Goal: Transaction & Acquisition: Obtain resource

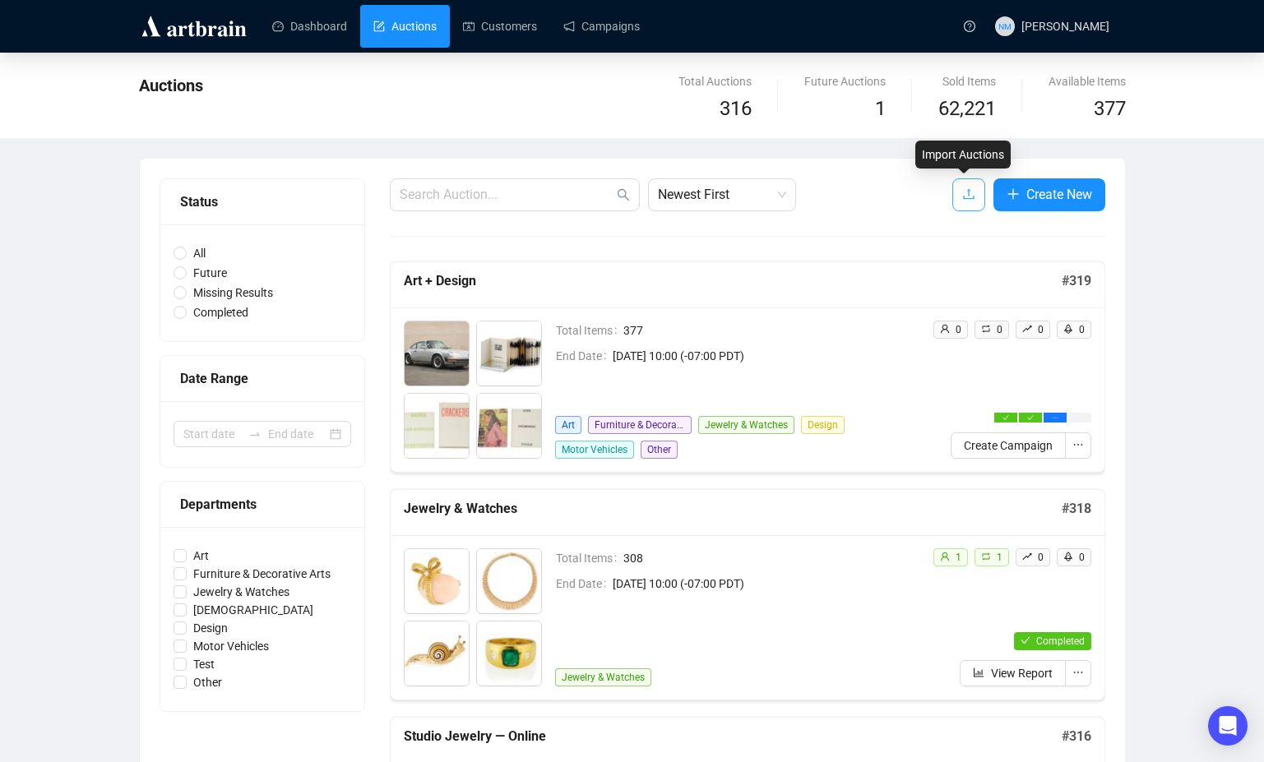
click at [962, 196] on icon "upload" at bounding box center [968, 193] width 13 height 13
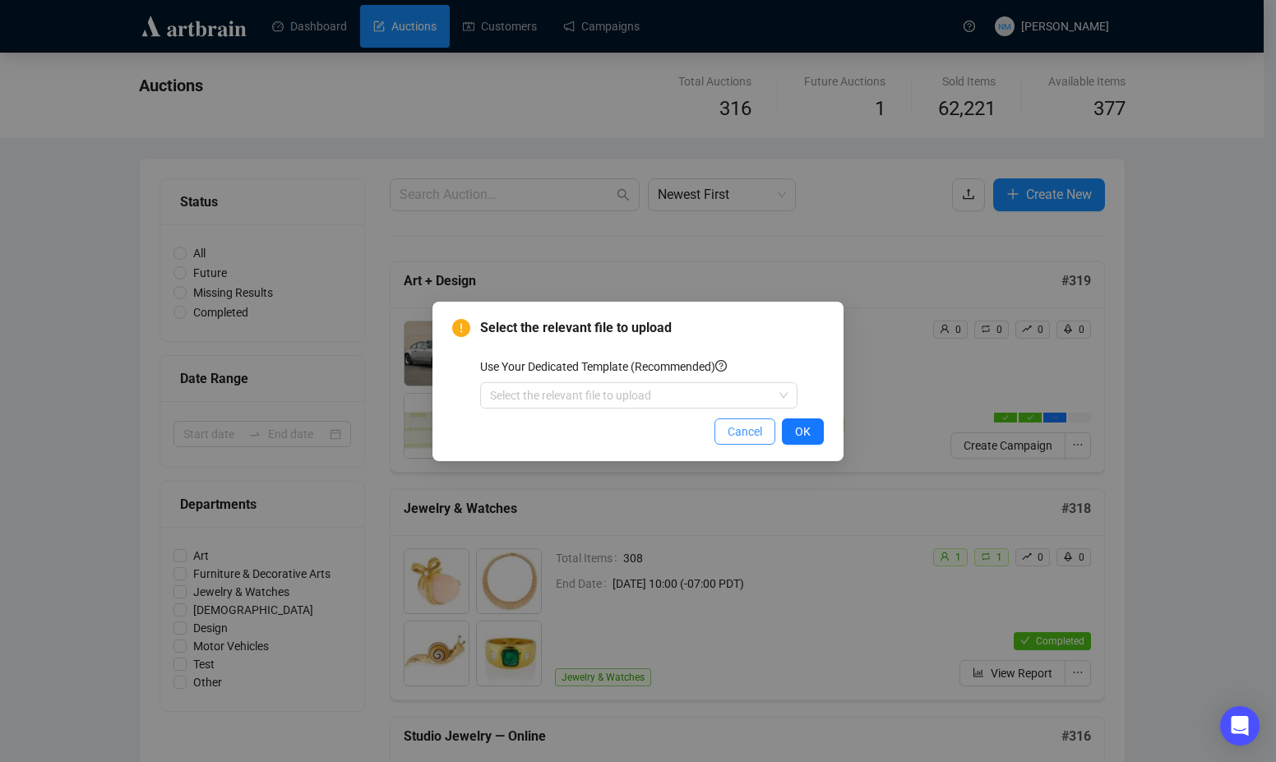
click at [745, 432] on span "Cancel" at bounding box center [745, 432] width 35 height 18
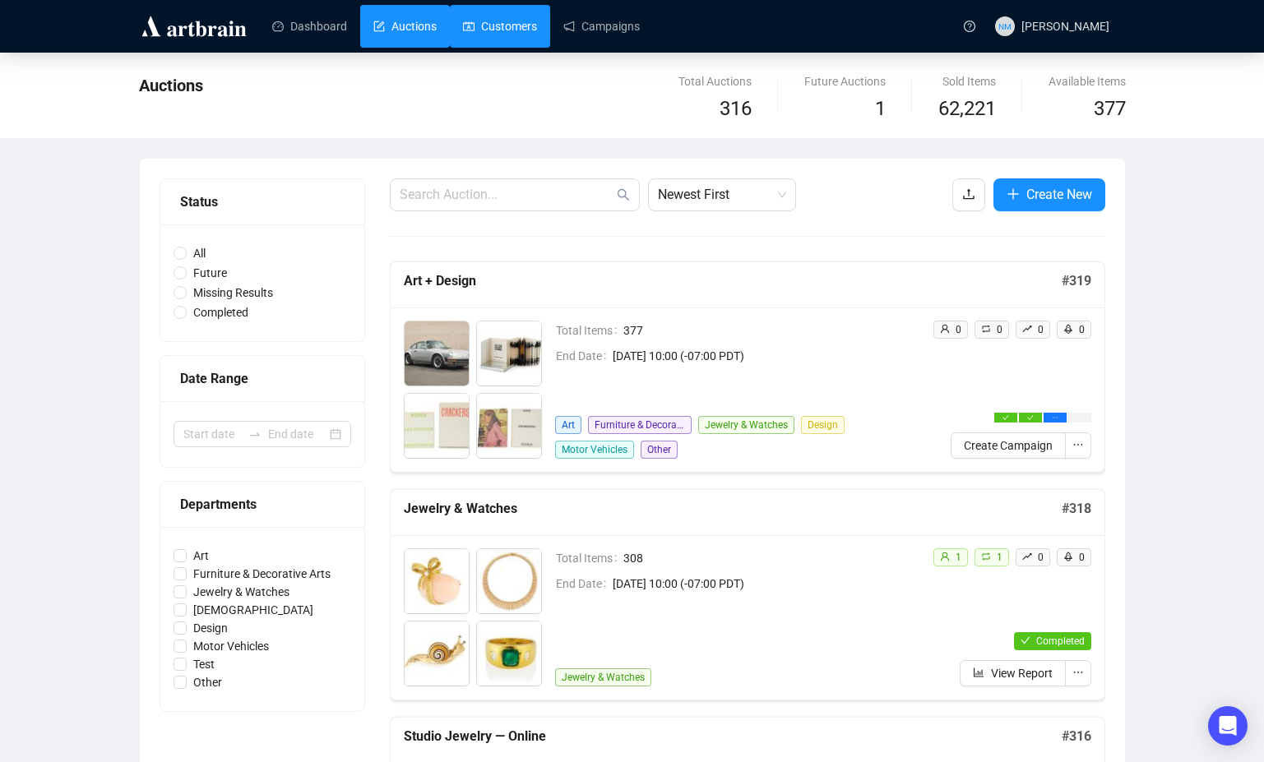
click at [518, 30] on link "Customers" at bounding box center [500, 26] width 74 height 43
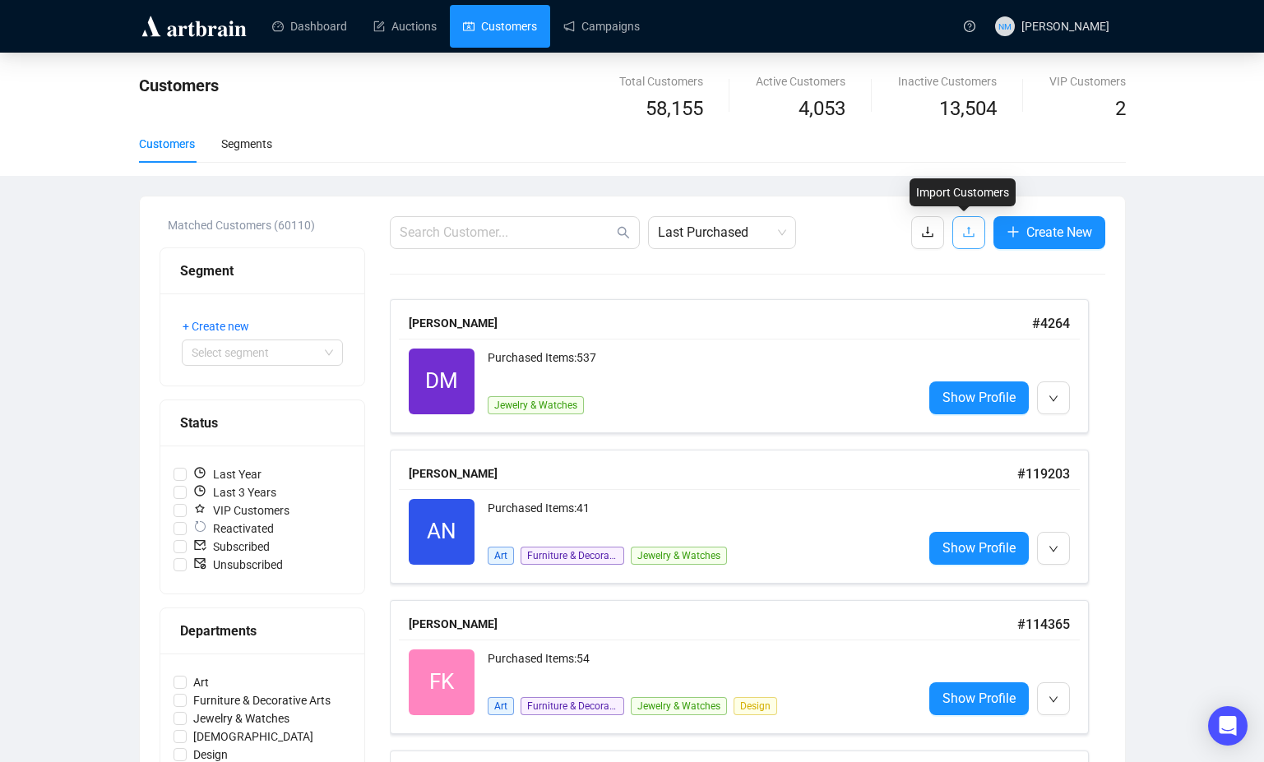
click at [967, 230] on icon "upload" at bounding box center [968, 231] width 13 height 13
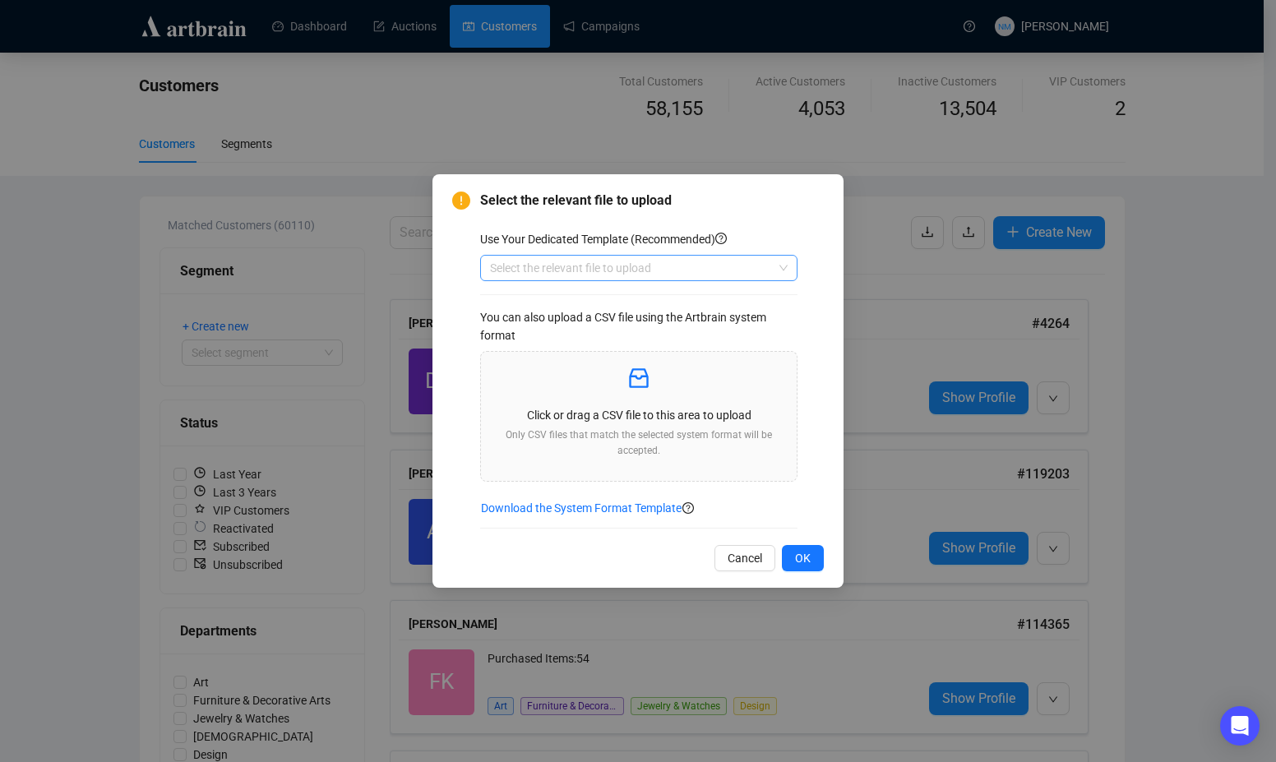
click at [690, 271] on input "search" at bounding box center [631, 268] width 283 height 25
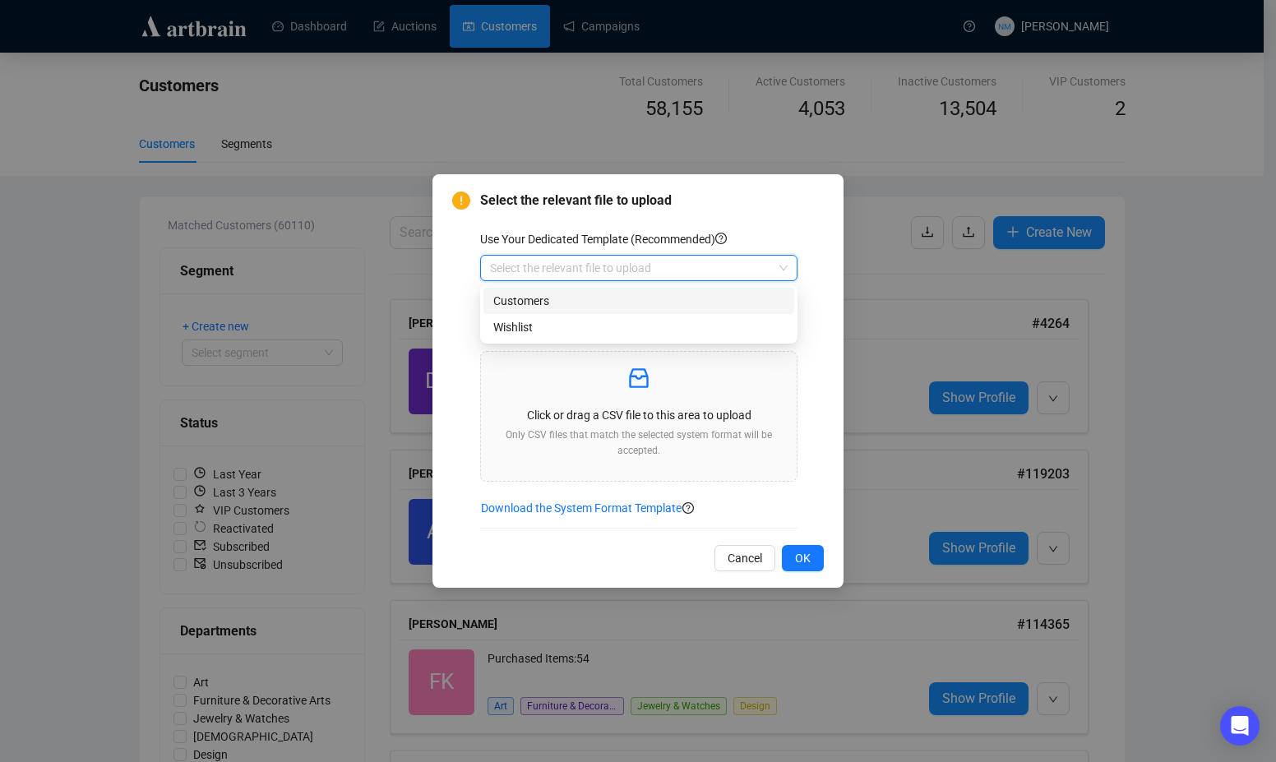
click at [585, 301] on div "Customers" at bounding box center [638, 301] width 291 height 18
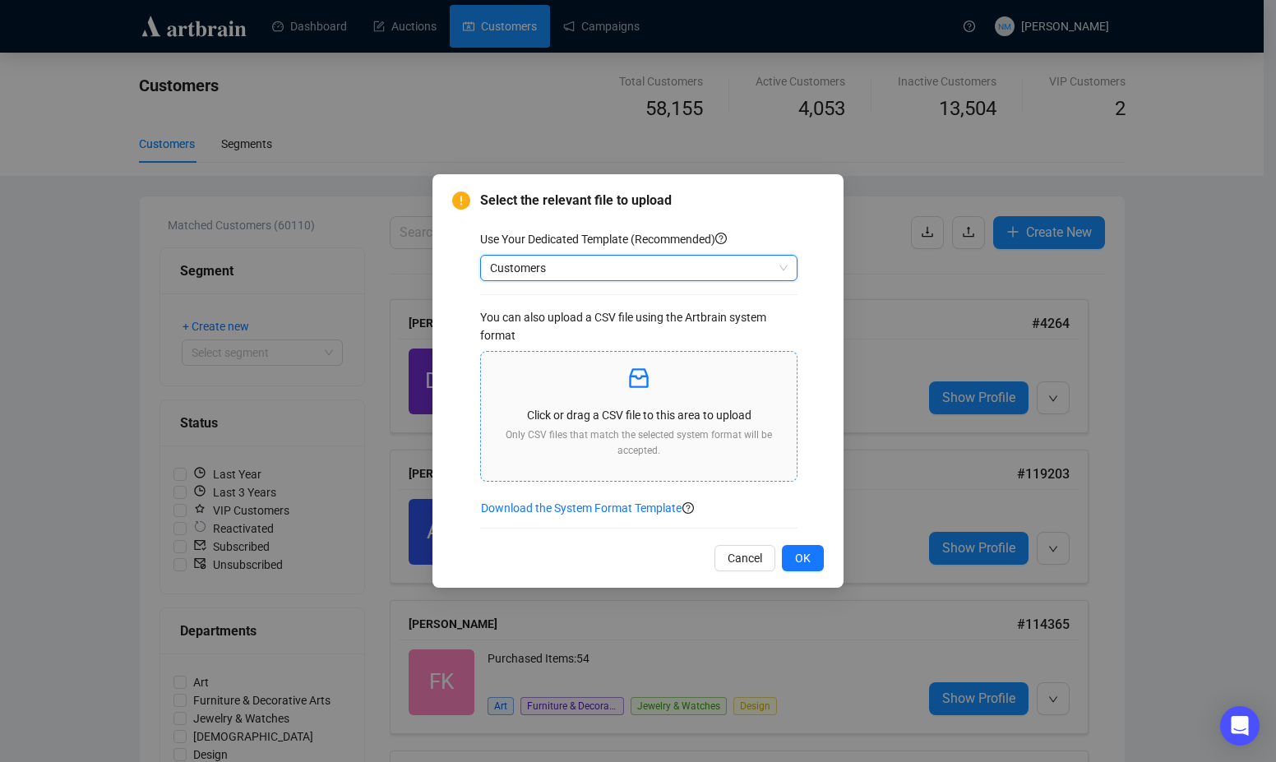
click at [651, 405] on div "Click or drag a CSV file to this area to upload Only CSV files that match the s…" at bounding box center [638, 417] width 289 height 104
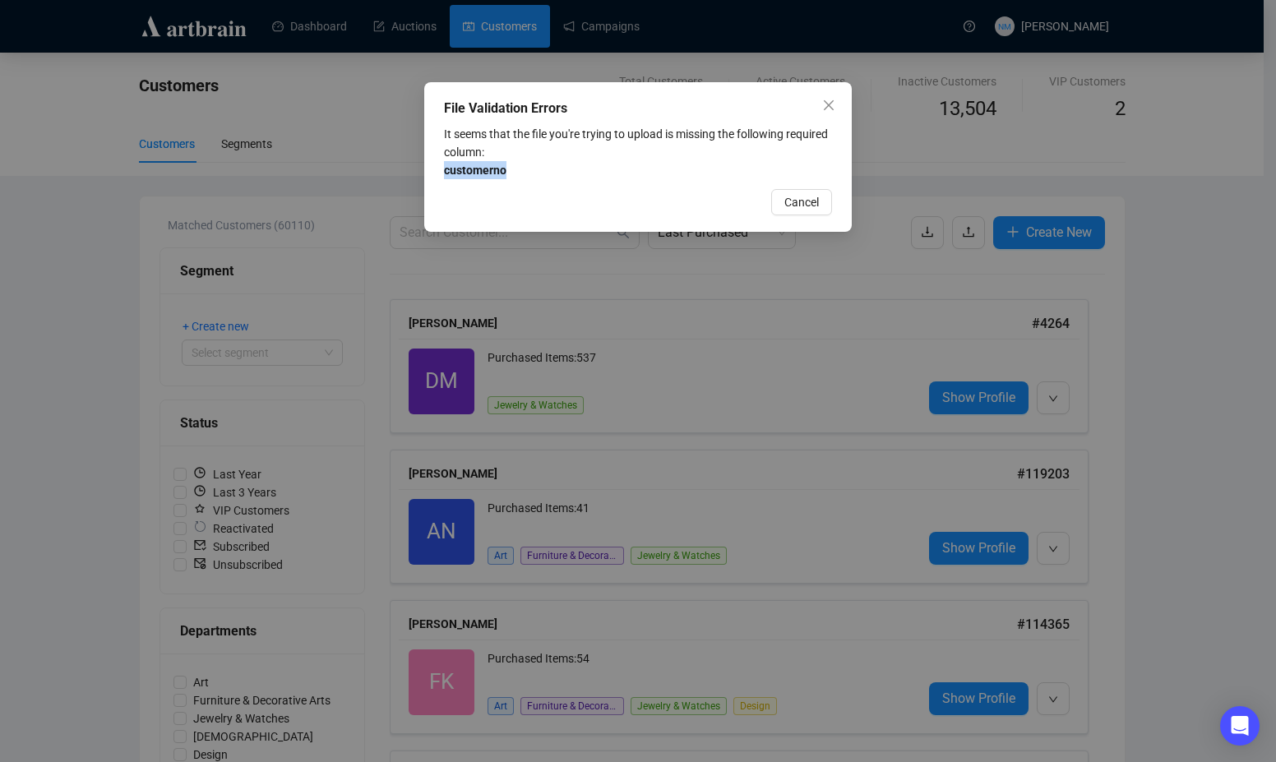
drag, startPoint x: 512, startPoint y: 170, endPoint x: 432, endPoint y: 169, distance: 80.6
click at [431, 169] on div "File Validation Errors It seems that the file you're trying to upload is missin…" at bounding box center [638, 157] width 428 height 150
copy strong "customerno"
click at [805, 202] on span "Cancel" at bounding box center [801, 202] width 35 height 18
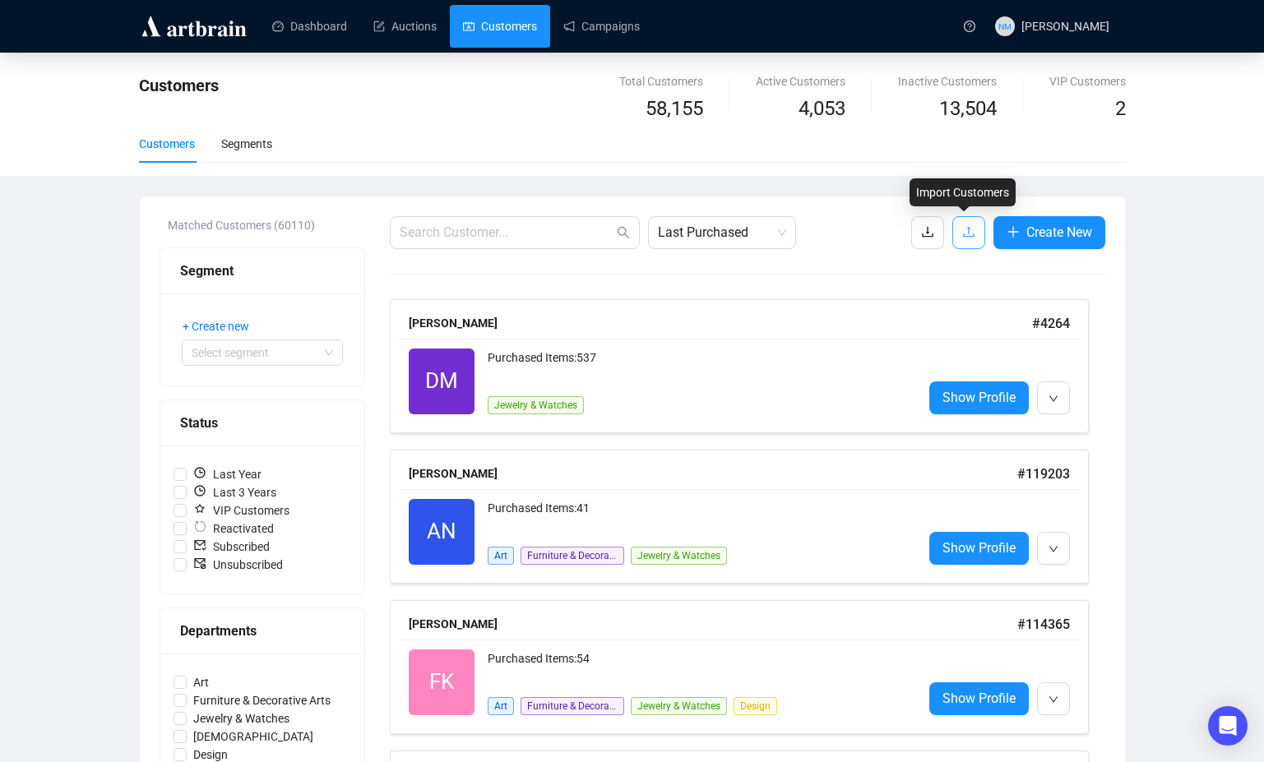
click at [964, 229] on icon "upload" at bounding box center [968, 232] width 11 height 11
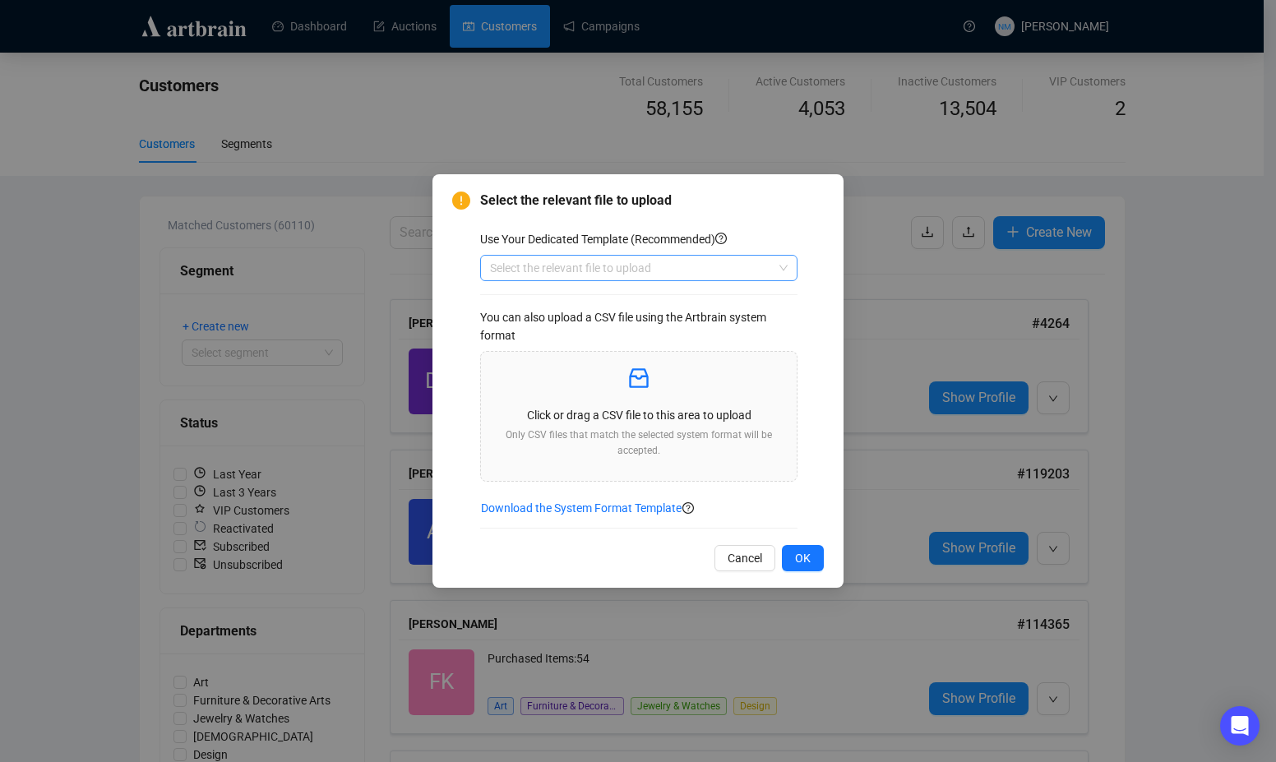
click at [618, 264] on input "search" at bounding box center [631, 268] width 283 height 25
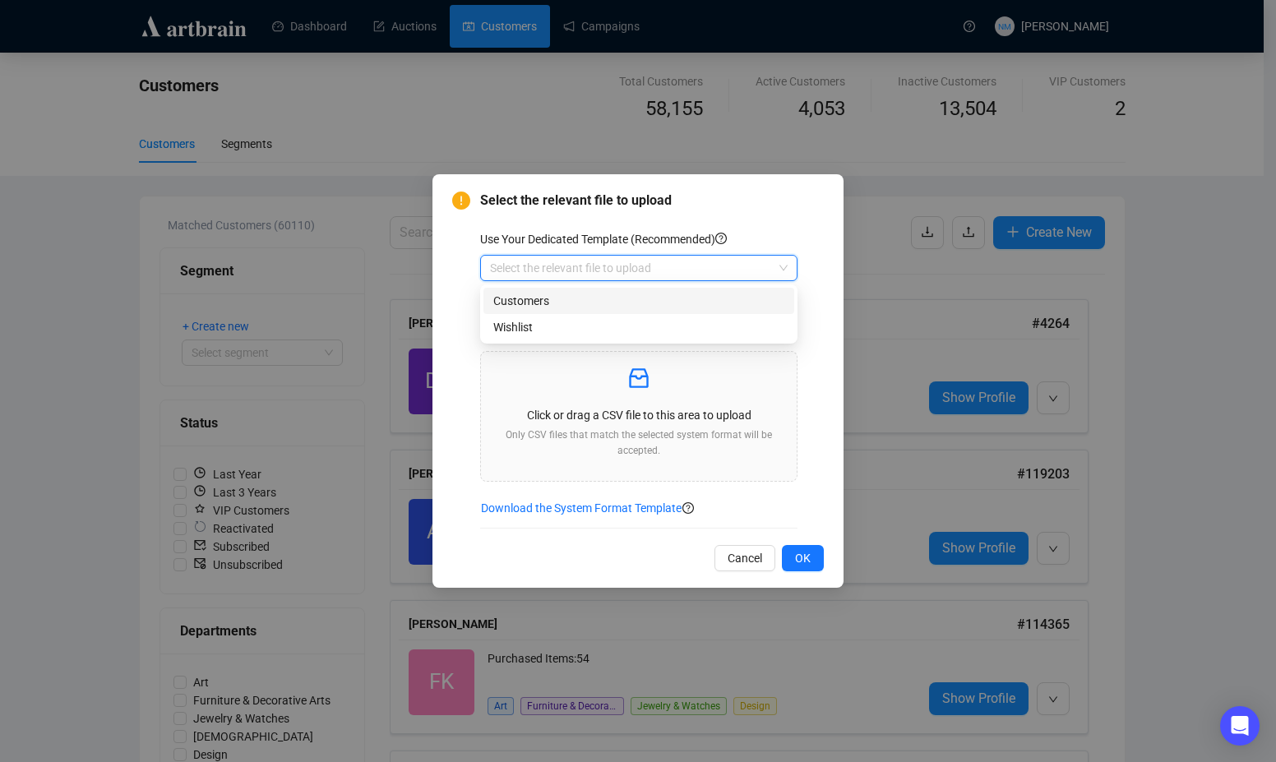
click at [570, 302] on div "Customers" at bounding box center [638, 301] width 291 height 18
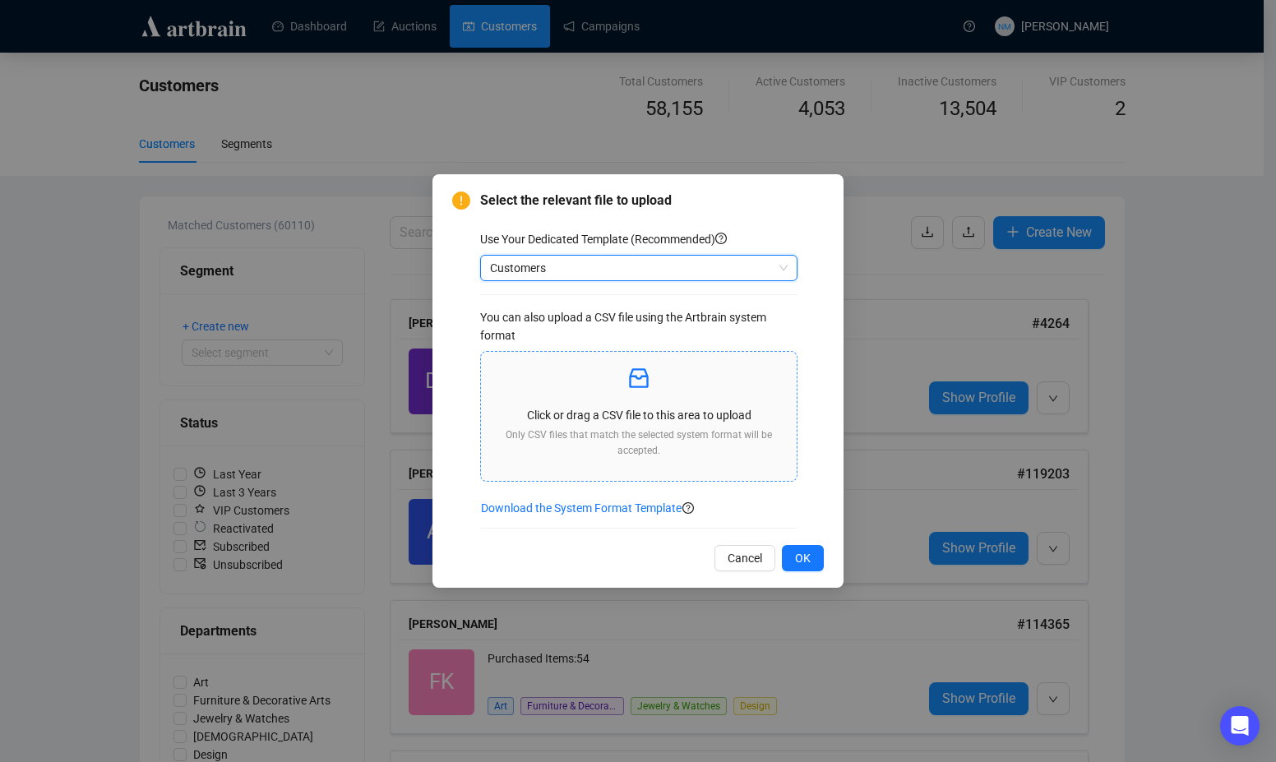
click at [654, 418] on p "Click or drag a CSV file to this area to upload" at bounding box center [638, 415] width 289 height 18
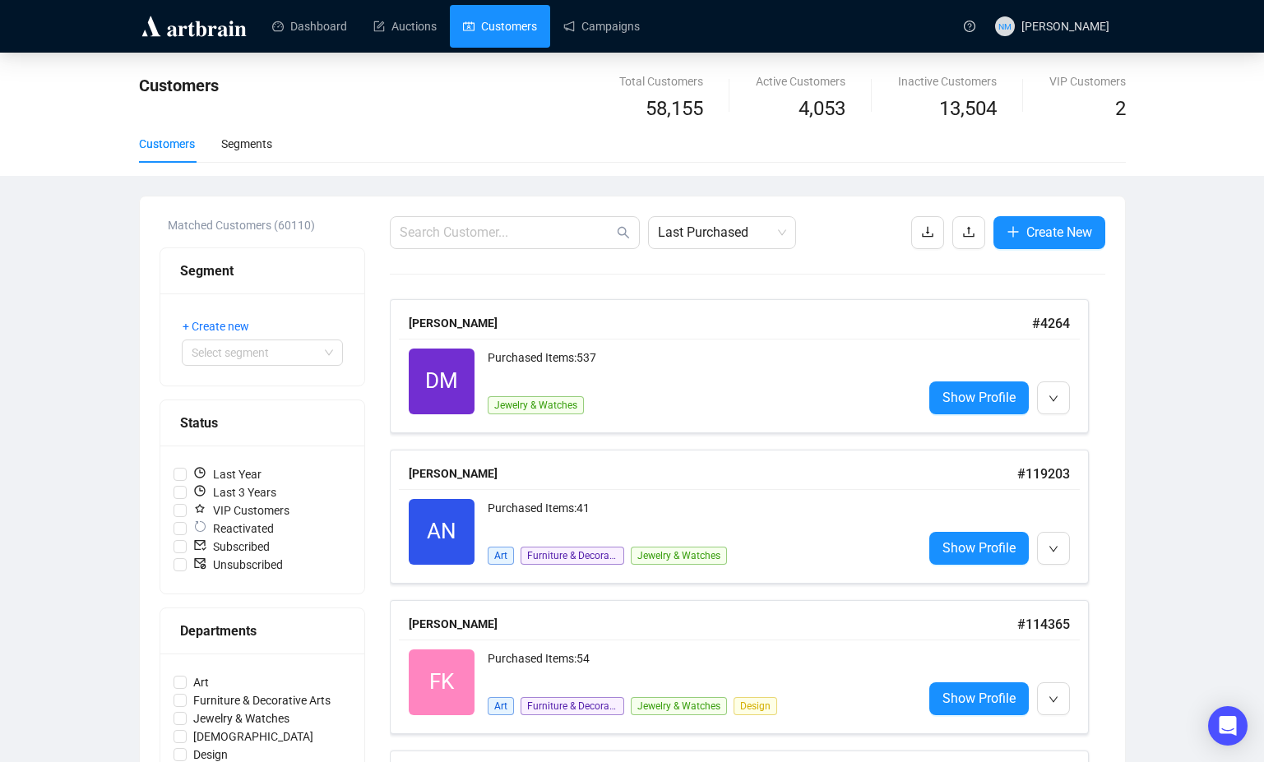
click at [412, 21] on link "Auctions" at bounding box center [404, 26] width 63 height 43
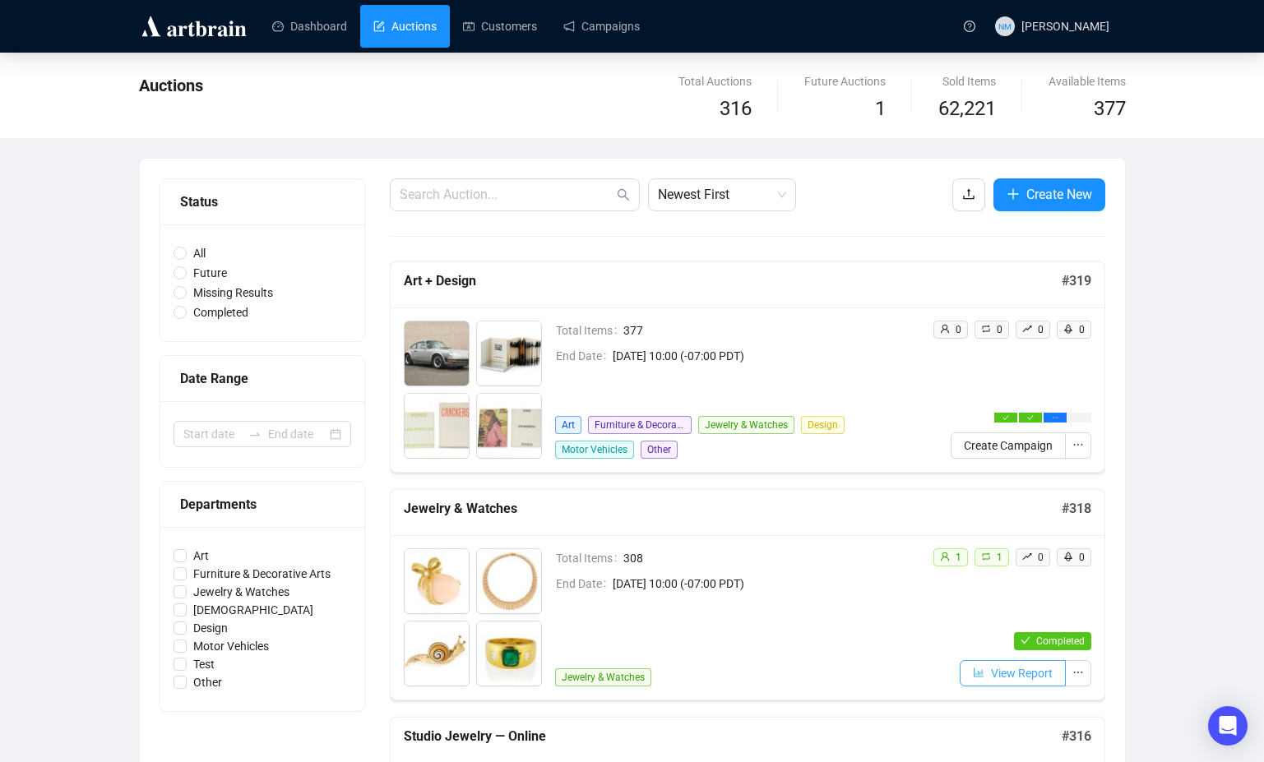
click at [1025, 679] on span "View Report" at bounding box center [1022, 673] width 62 height 18
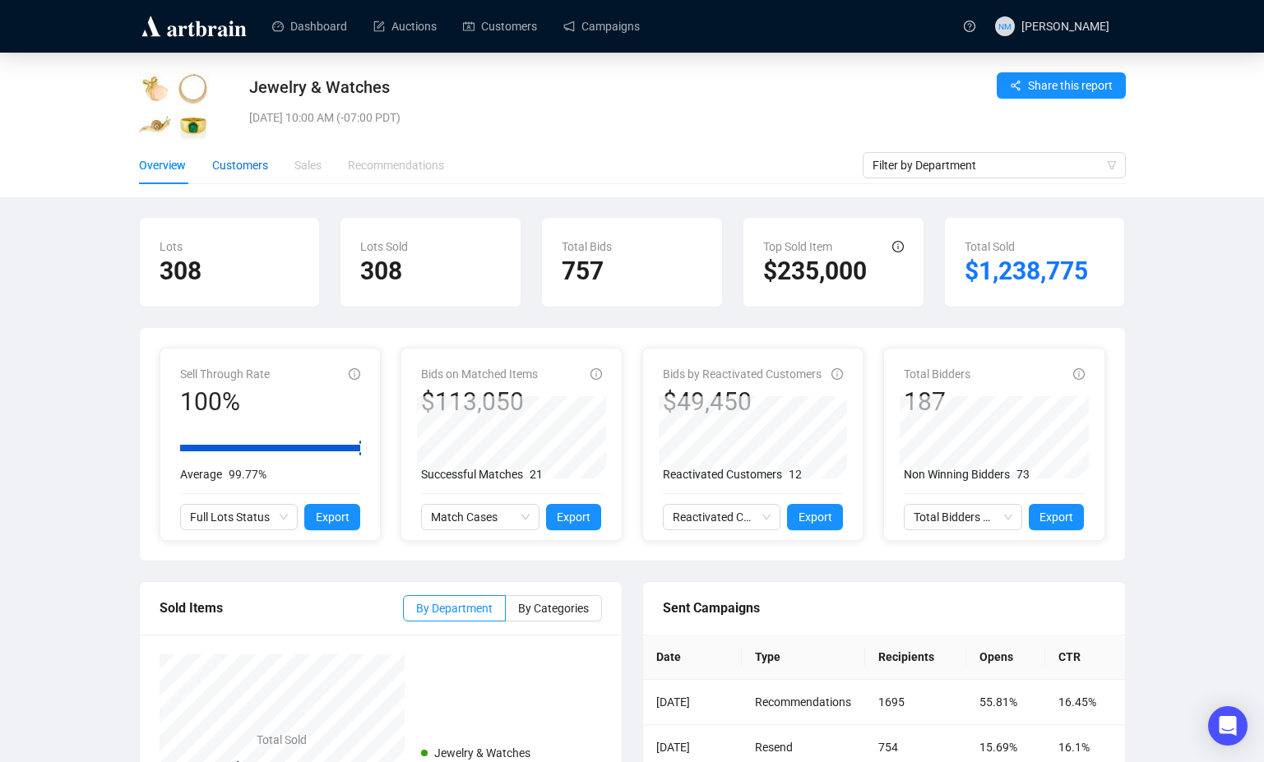
click at [253, 170] on div "Customers" at bounding box center [240, 165] width 56 height 18
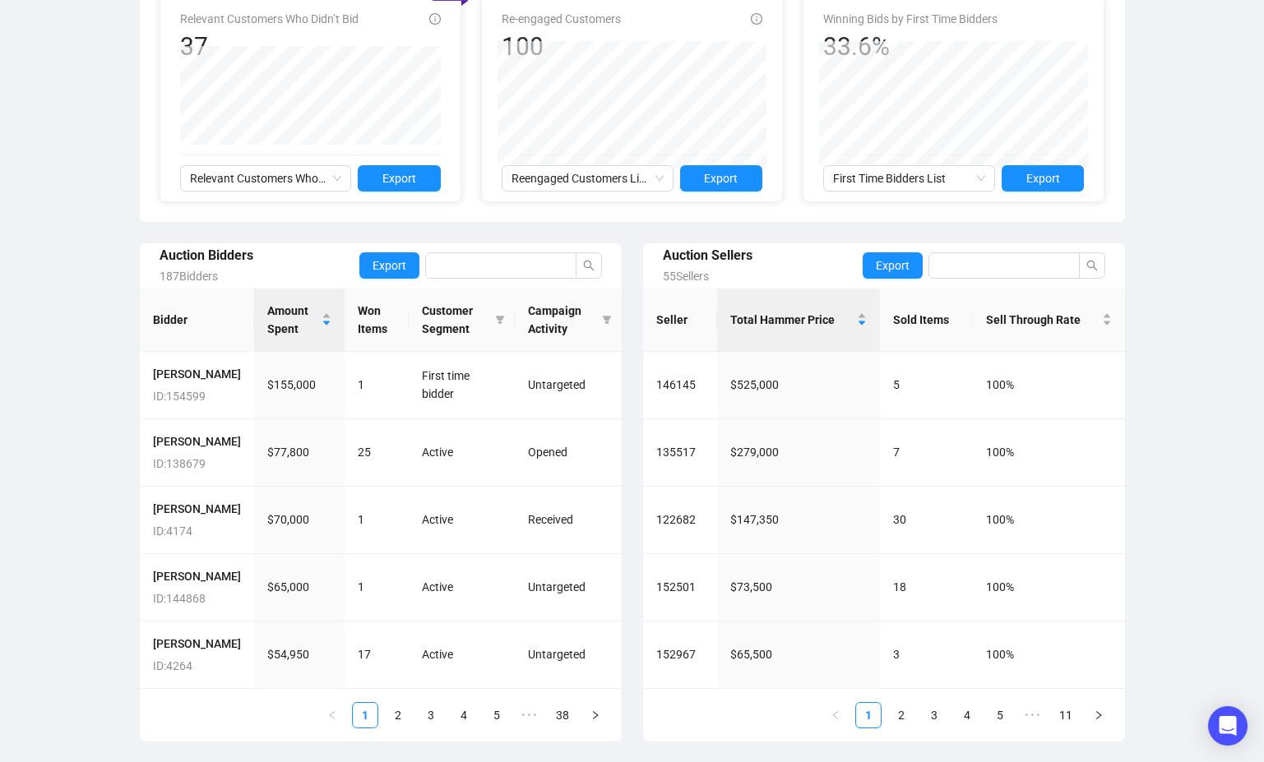
scroll to position [479, 0]
click at [399, 721] on link "2" at bounding box center [398, 715] width 25 height 25
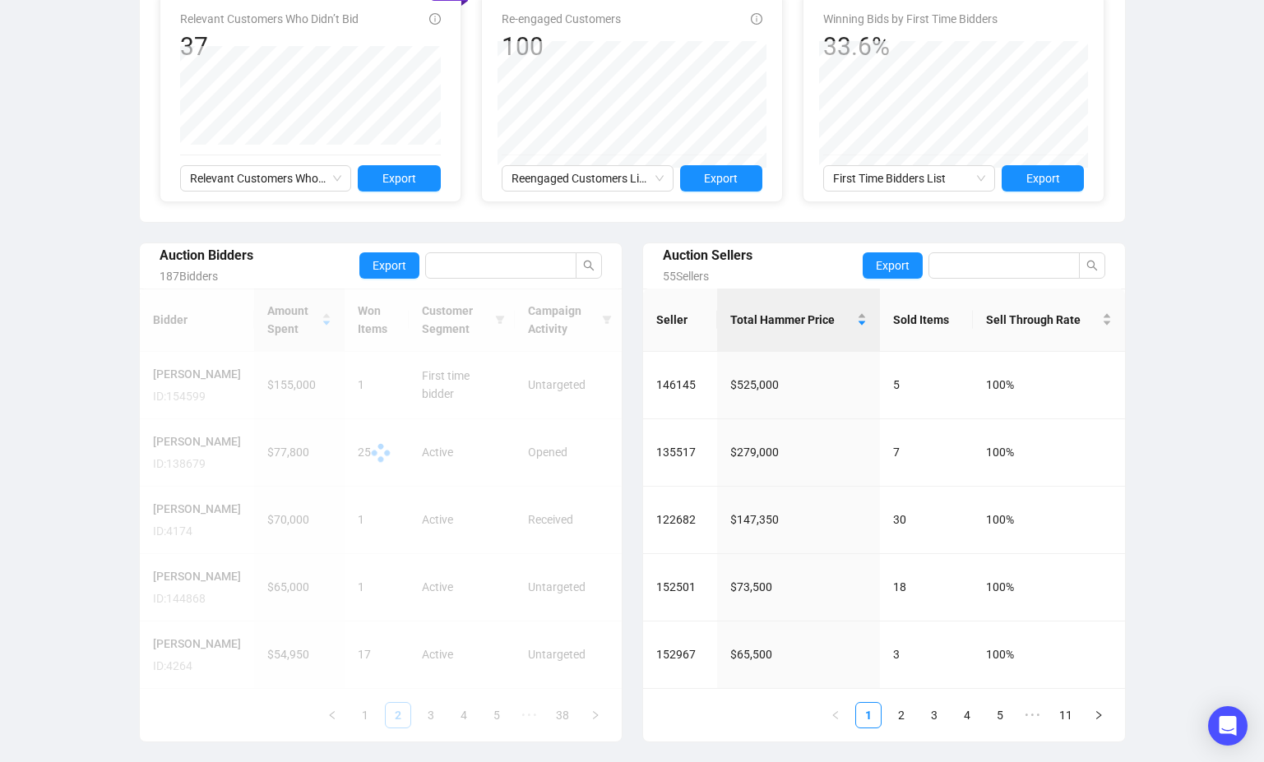
scroll to position [443, 0]
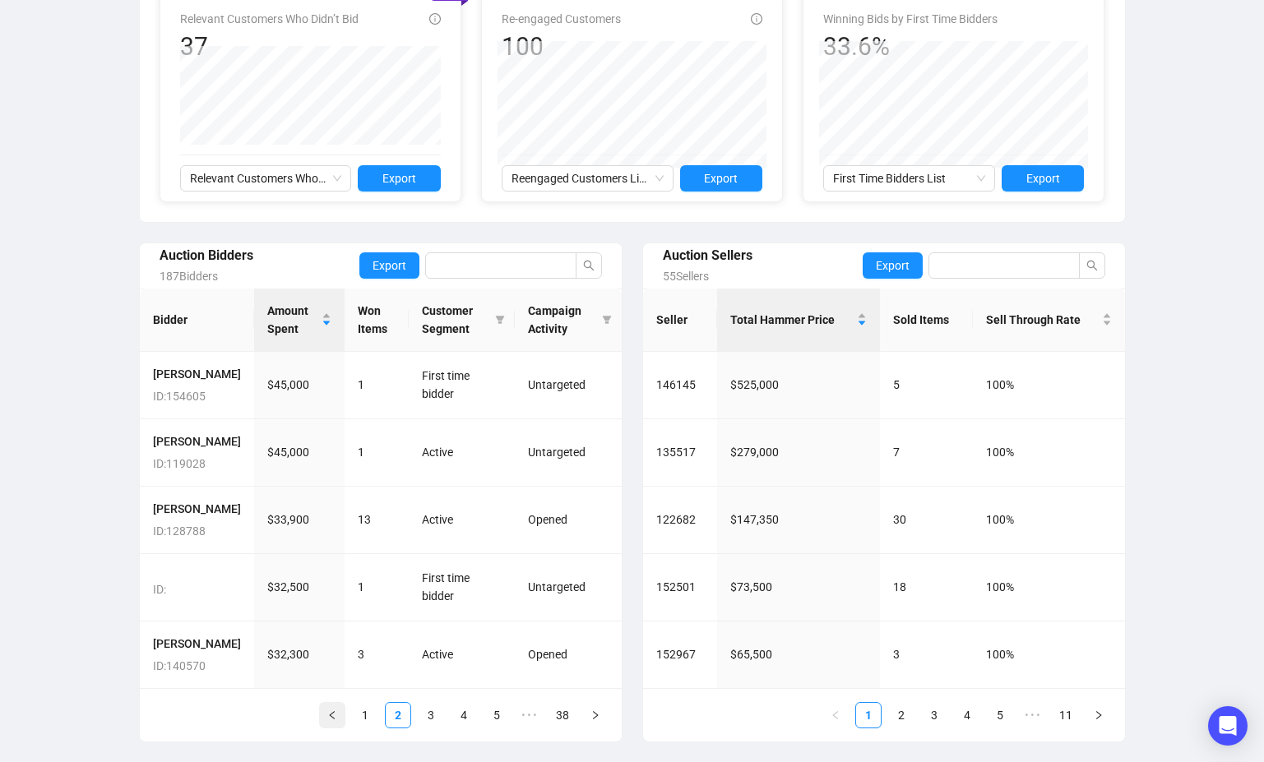
click at [331, 715] on icon "left" at bounding box center [332, 715] width 10 height 10
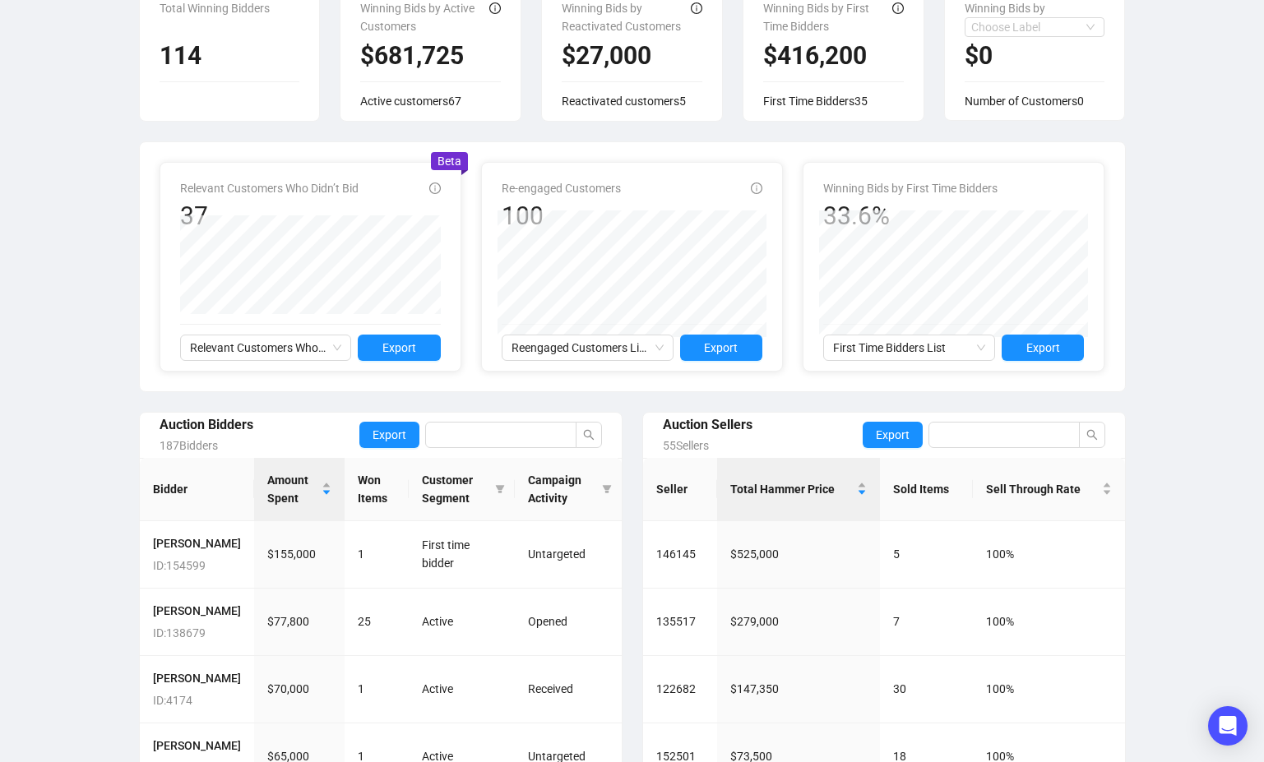
scroll to position [239, 0]
click at [1054, 349] on span "Export" at bounding box center [1043, 347] width 34 height 18
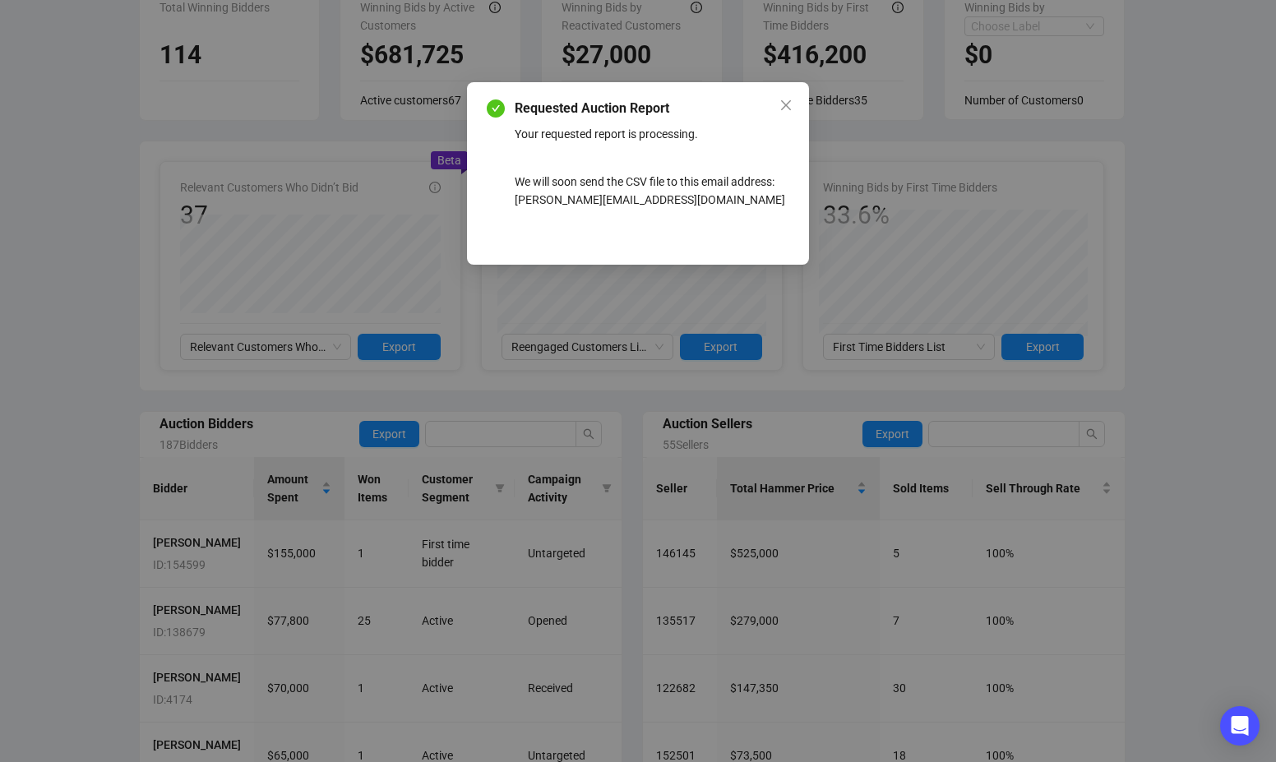
click at [1173, 304] on div "Requested Auction Report Your requested report is processing. We will soon send…" at bounding box center [638, 381] width 1276 height 762
click at [1178, 349] on div "Requested Auction Report Your requested report is processing. We will soon send…" at bounding box center [638, 381] width 1276 height 762
click at [1181, 373] on div "Requested Auction Report Your requested report is processing. We will soon send…" at bounding box center [638, 381] width 1276 height 762
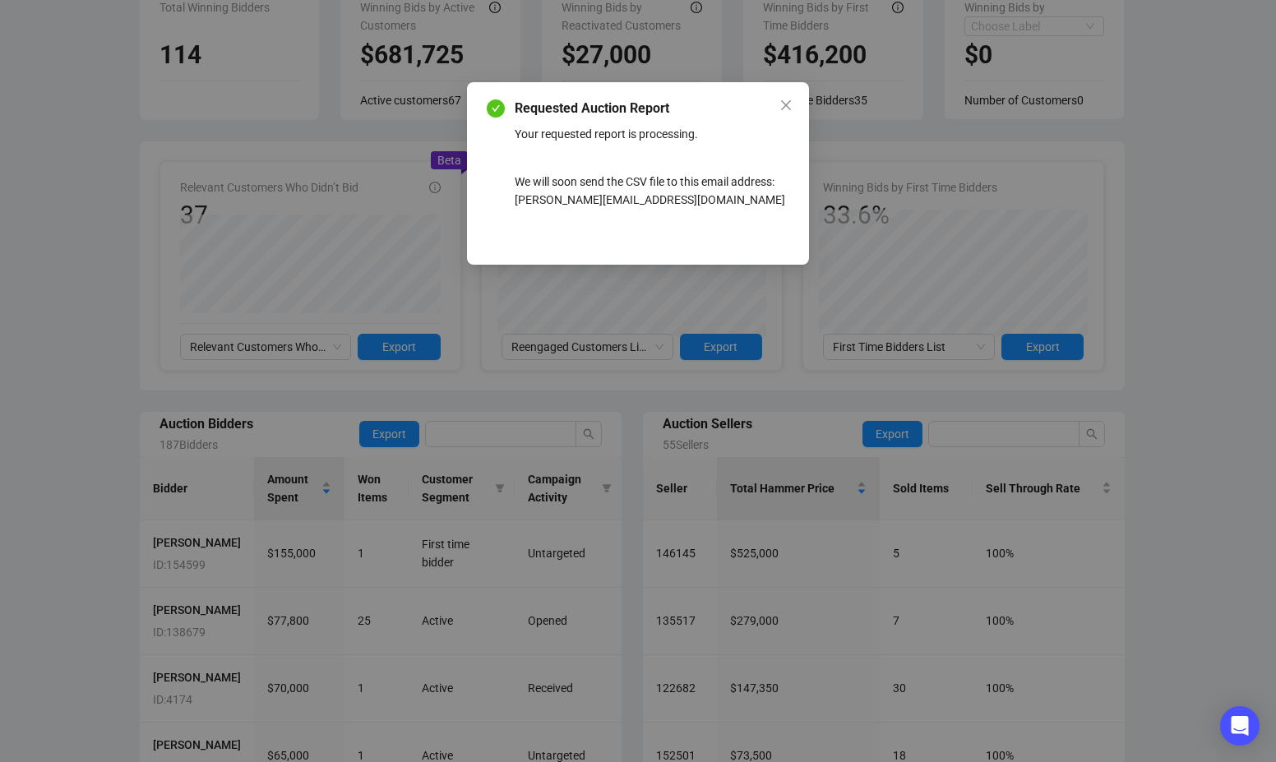
click at [1187, 382] on div "Requested Auction Report Your requested report is processing. We will soon send…" at bounding box center [638, 381] width 1276 height 762
click at [786, 103] on icon "close" at bounding box center [786, 105] width 13 height 13
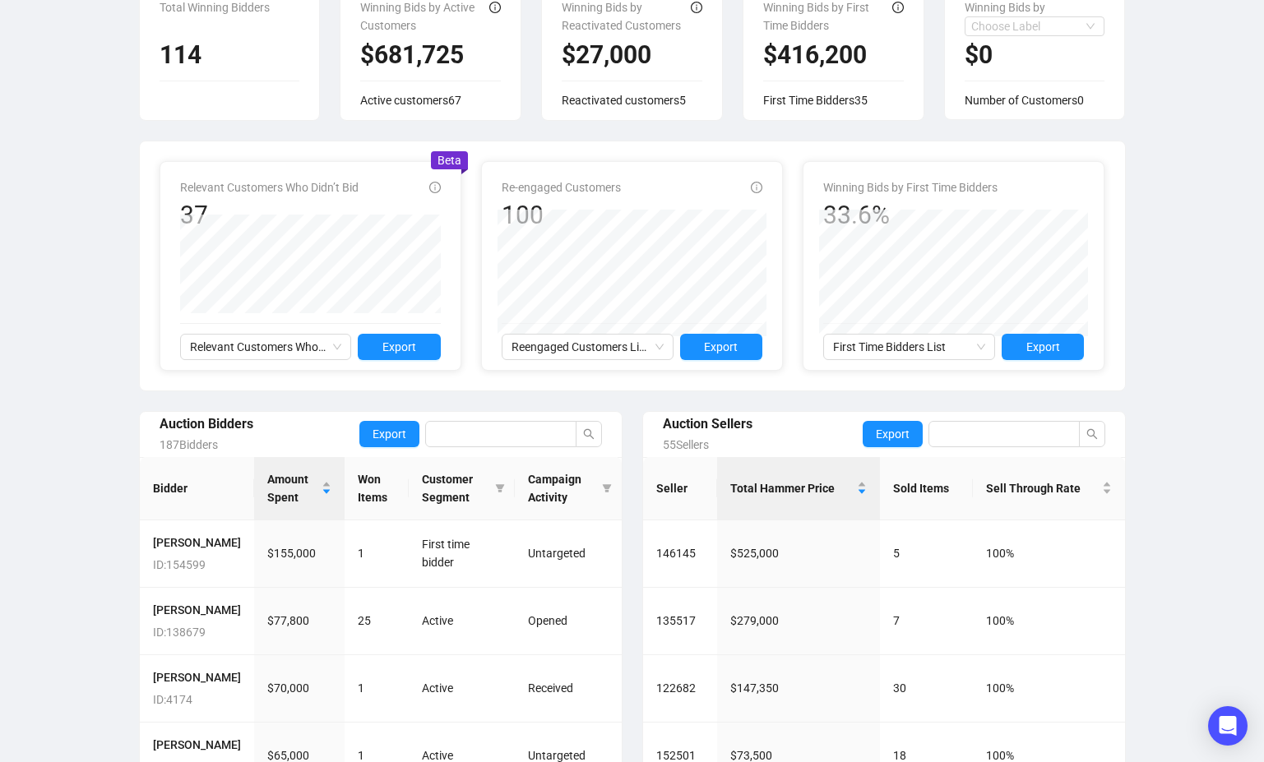
click at [1225, 382] on div "Jewelry & Watches [DATE] 10:00 AM (-07:00 PDT) Share this report Overview Custo…" at bounding box center [632, 371] width 1264 height 1117
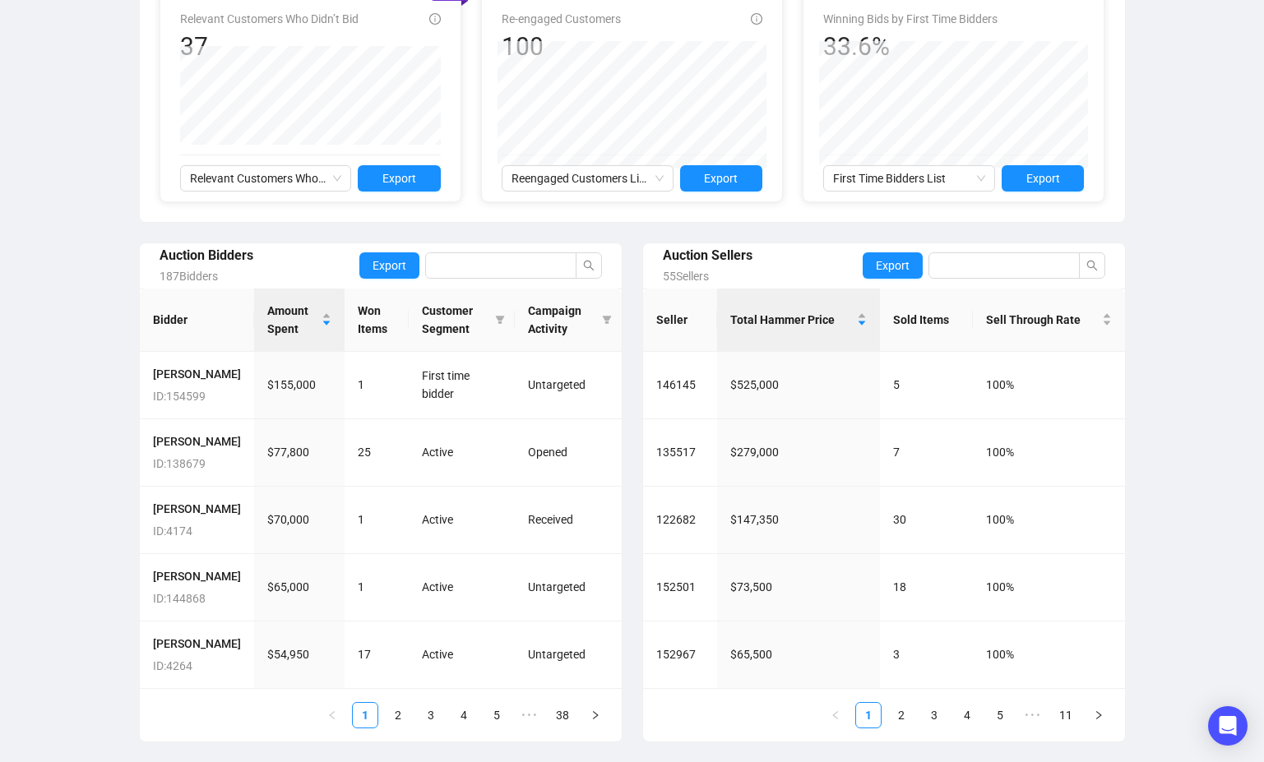
scroll to position [408, 0]
click at [389, 270] on span "Export" at bounding box center [389, 266] width 34 height 18
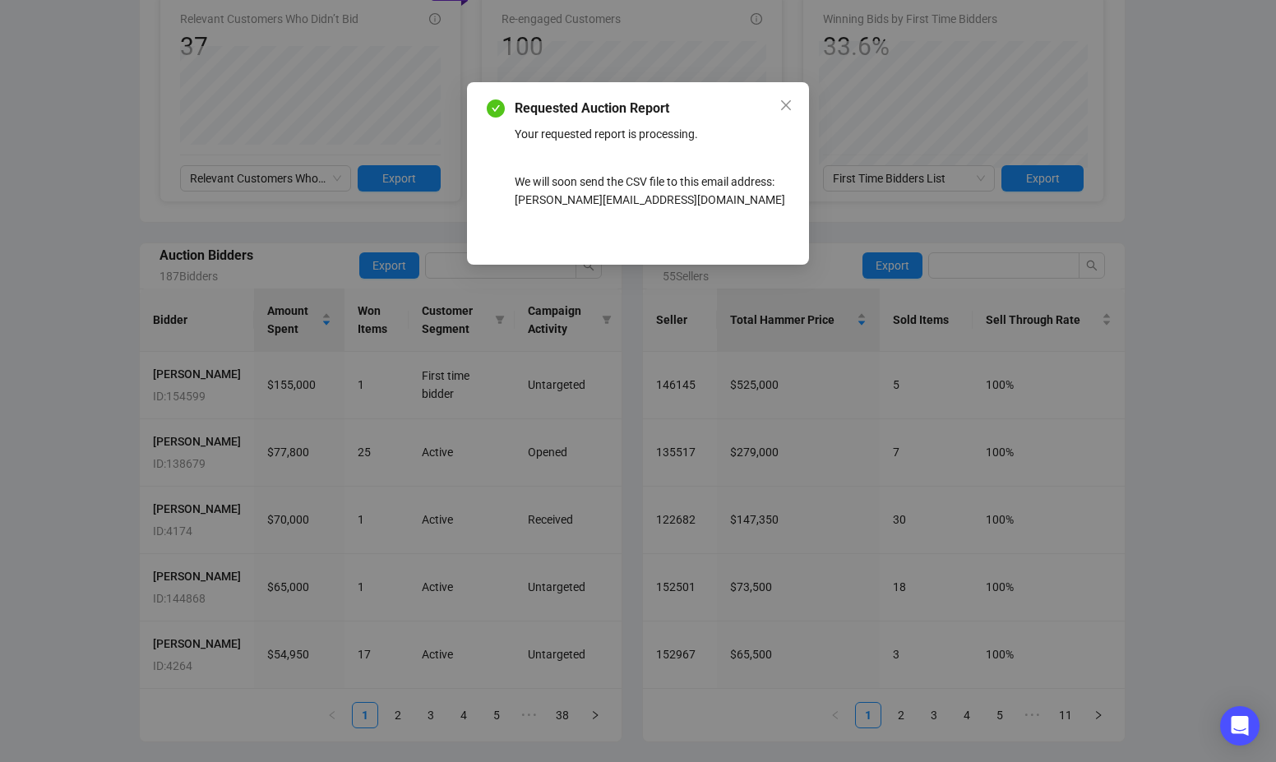
click at [1212, 370] on div "Requested Auction Report Your requested report is processing. We will soon send…" at bounding box center [638, 381] width 1276 height 762
click at [789, 112] on button "Close" at bounding box center [786, 105] width 26 height 26
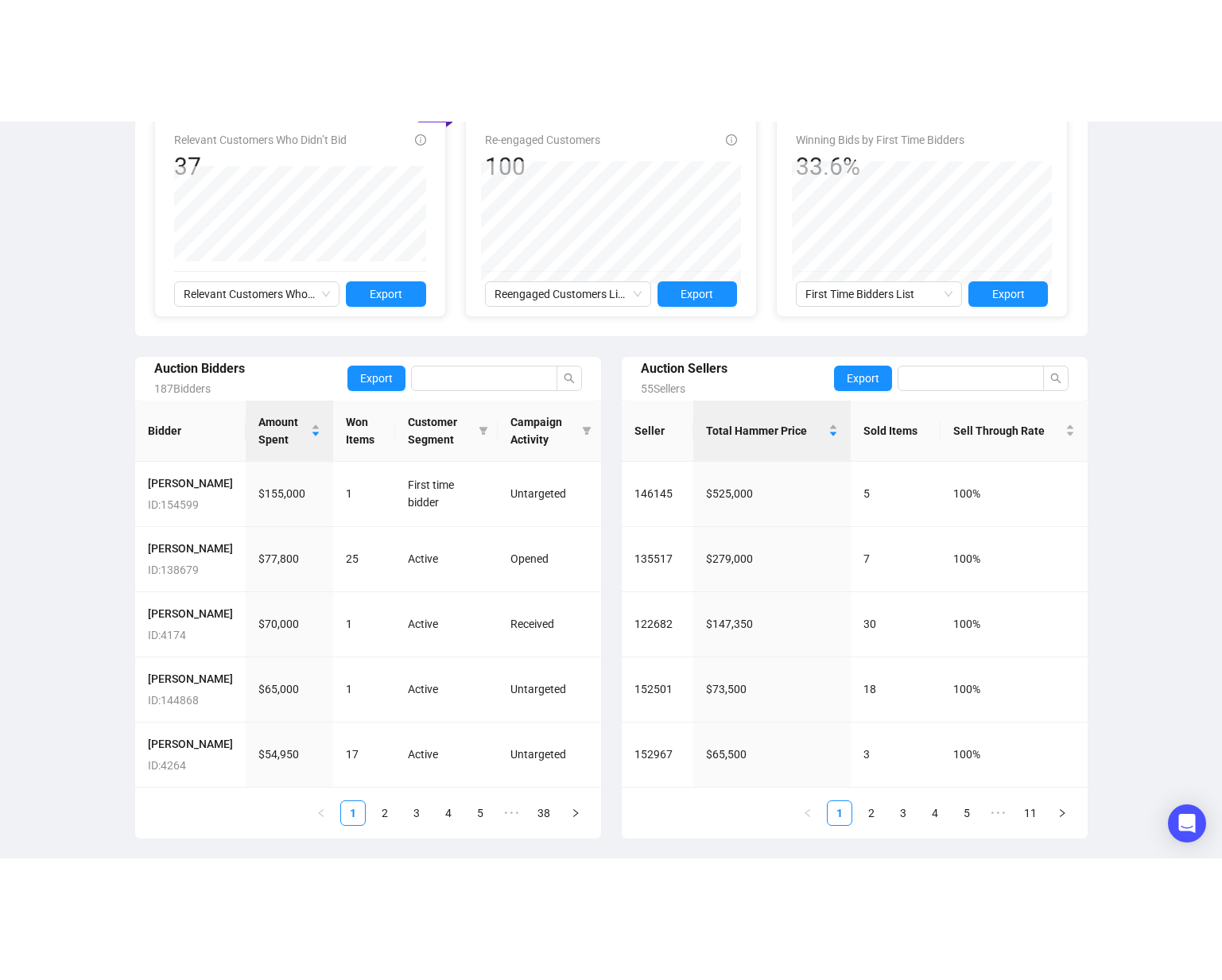
scroll to position [0, 0]
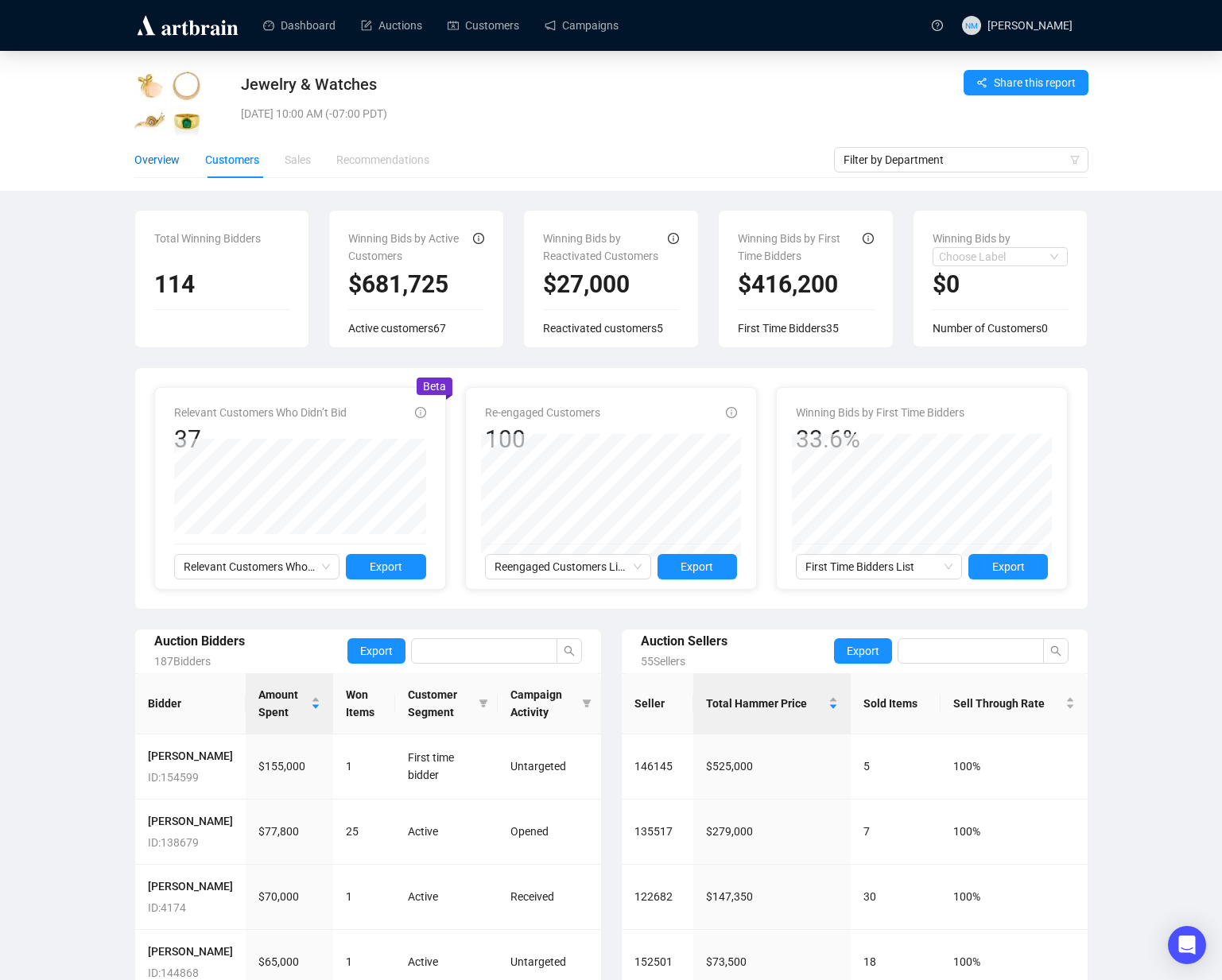
click at [154, 161] on div "Overview" at bounding box center [157, 159] width 45 height 17
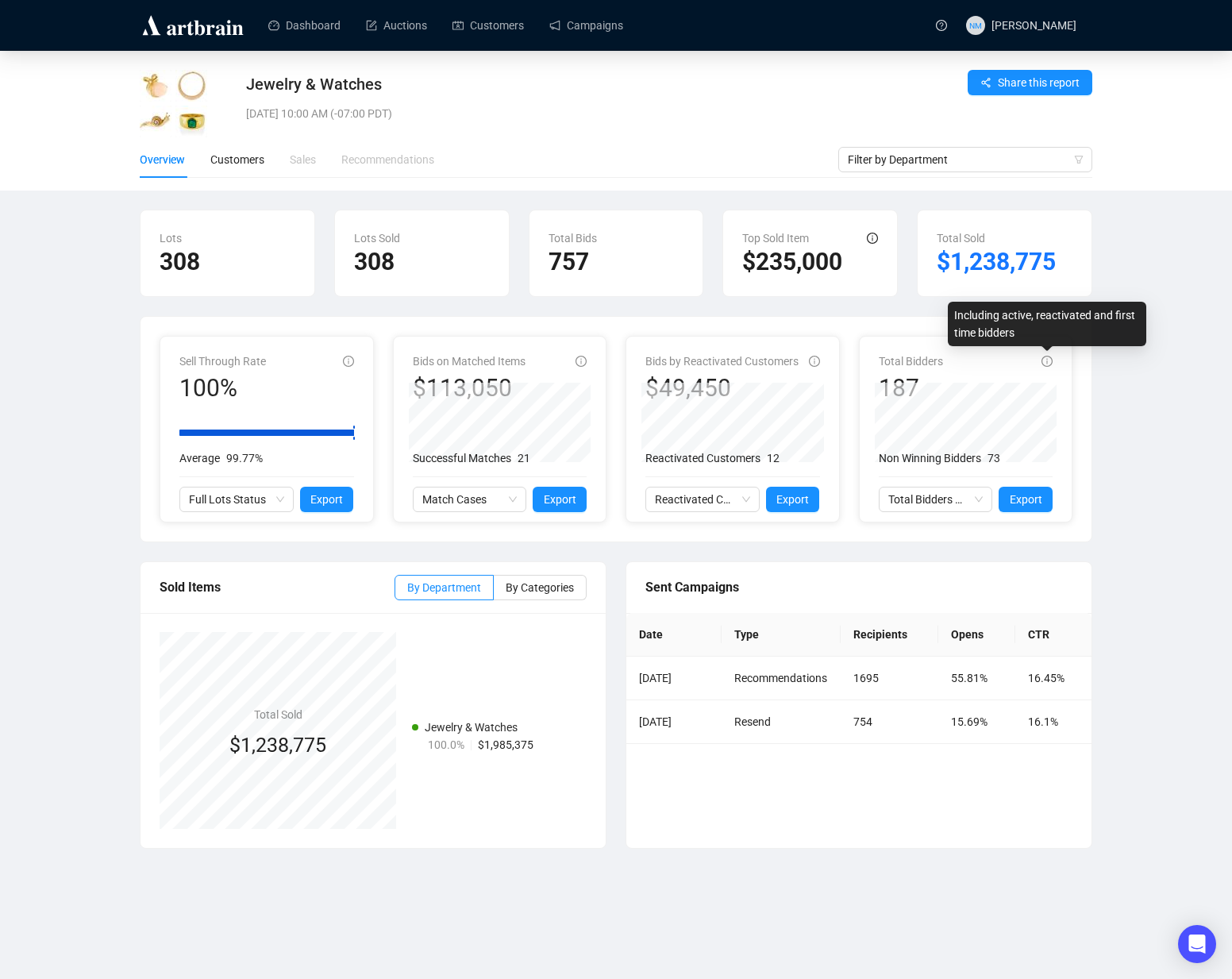
click at [1050, 363] on icon "info-circle" at bounding box center [1048, 361] width 12 height 12
click at [1049, 364] on icon "info-circle" at bounding box center [1048, 361] width 12 height 12
click at [1075, 400] on div "Total Bidders 187 Active Bidders 67 Non Winning Bidders 73 Total Bidders Activi…" at bounding box center [966, 429] width 234 height 186
click at [1049, 363] on icon "info-circle" at bounding box center [1048, 361] width 12 height 12
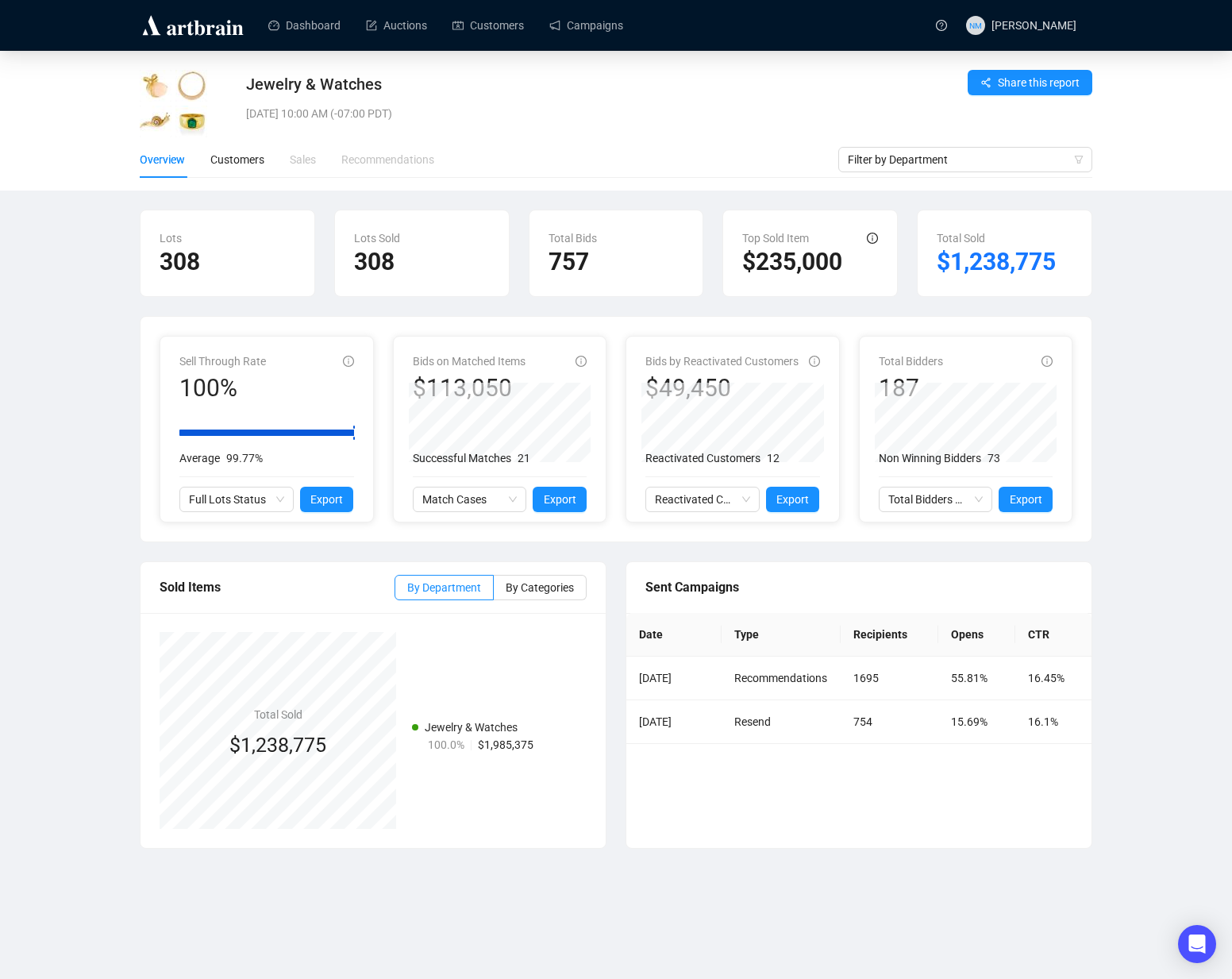
click at [1089, 453] on div "Sell Through Rate 100% Average 99.77% Full Lots Status Export Bids on Matched I…" at bounding box center [616, 429] width 951 height 225
click at [239, 143] on div "Customers" at bounding box center [238, 159] width 54 height 37
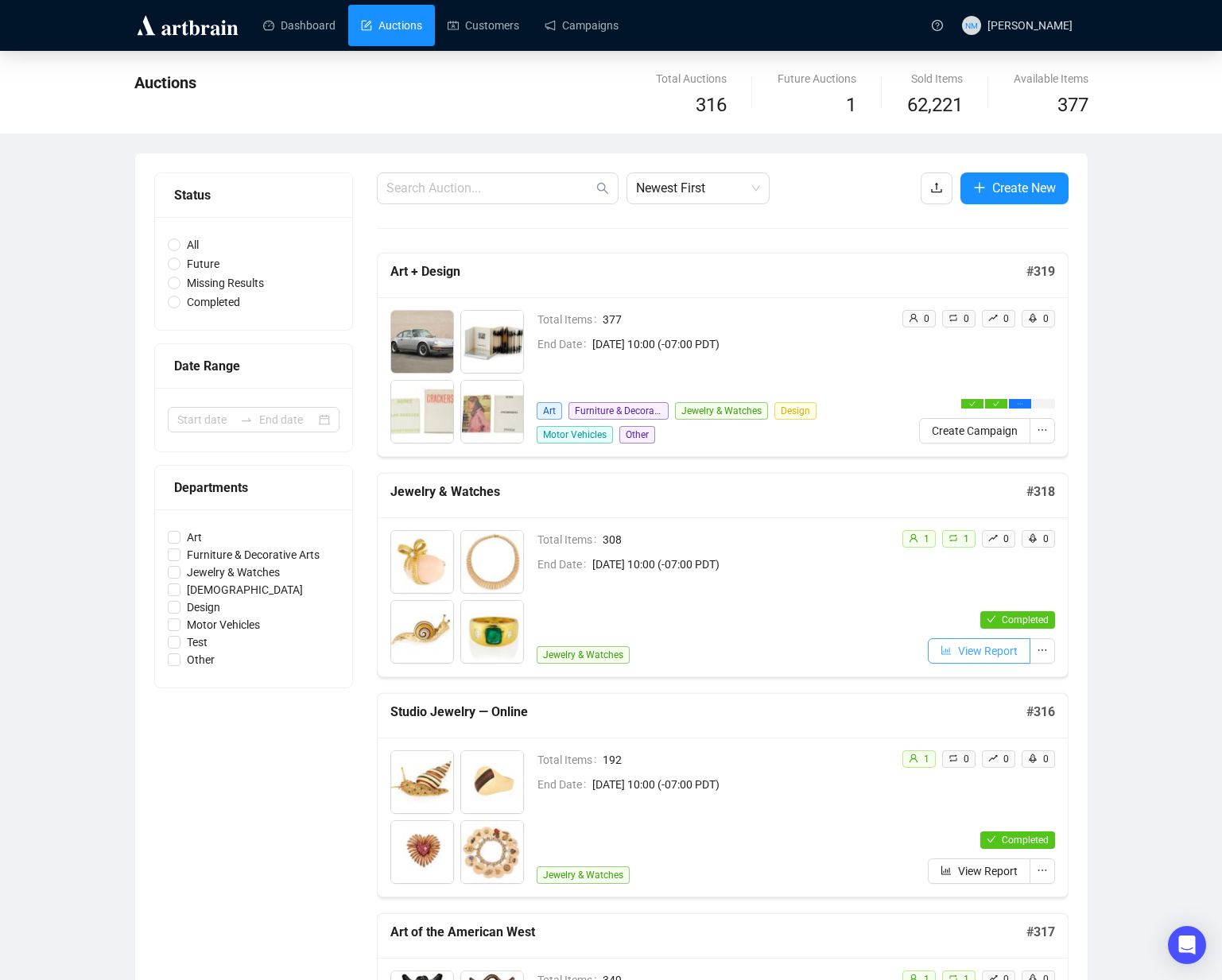
click at [985, 655] on span "View Report" at bounding box center [988, 650] width 60 height 17
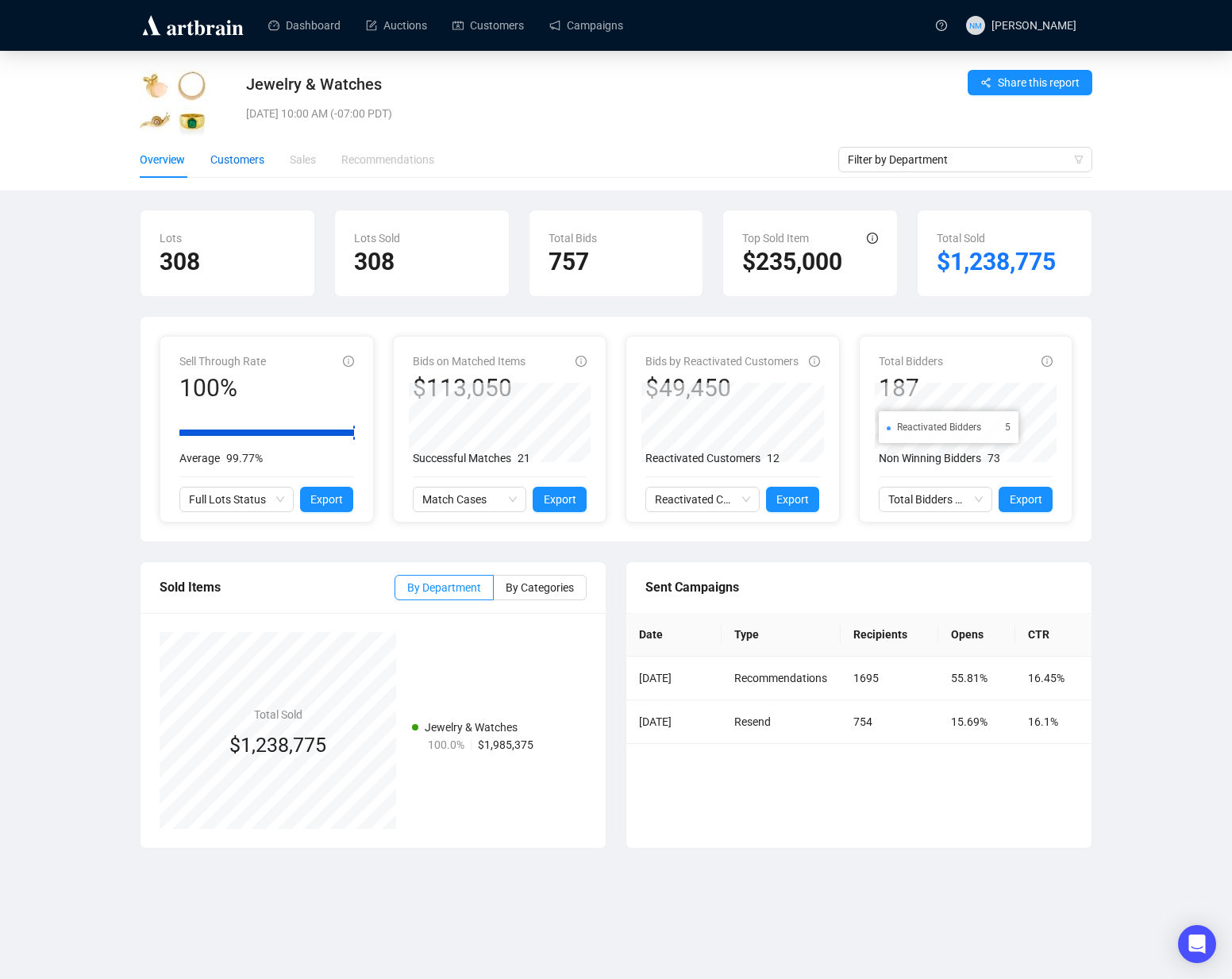
click at [248, 163] on div "Customers" at bounding box center [238, 159] width 54 height 17
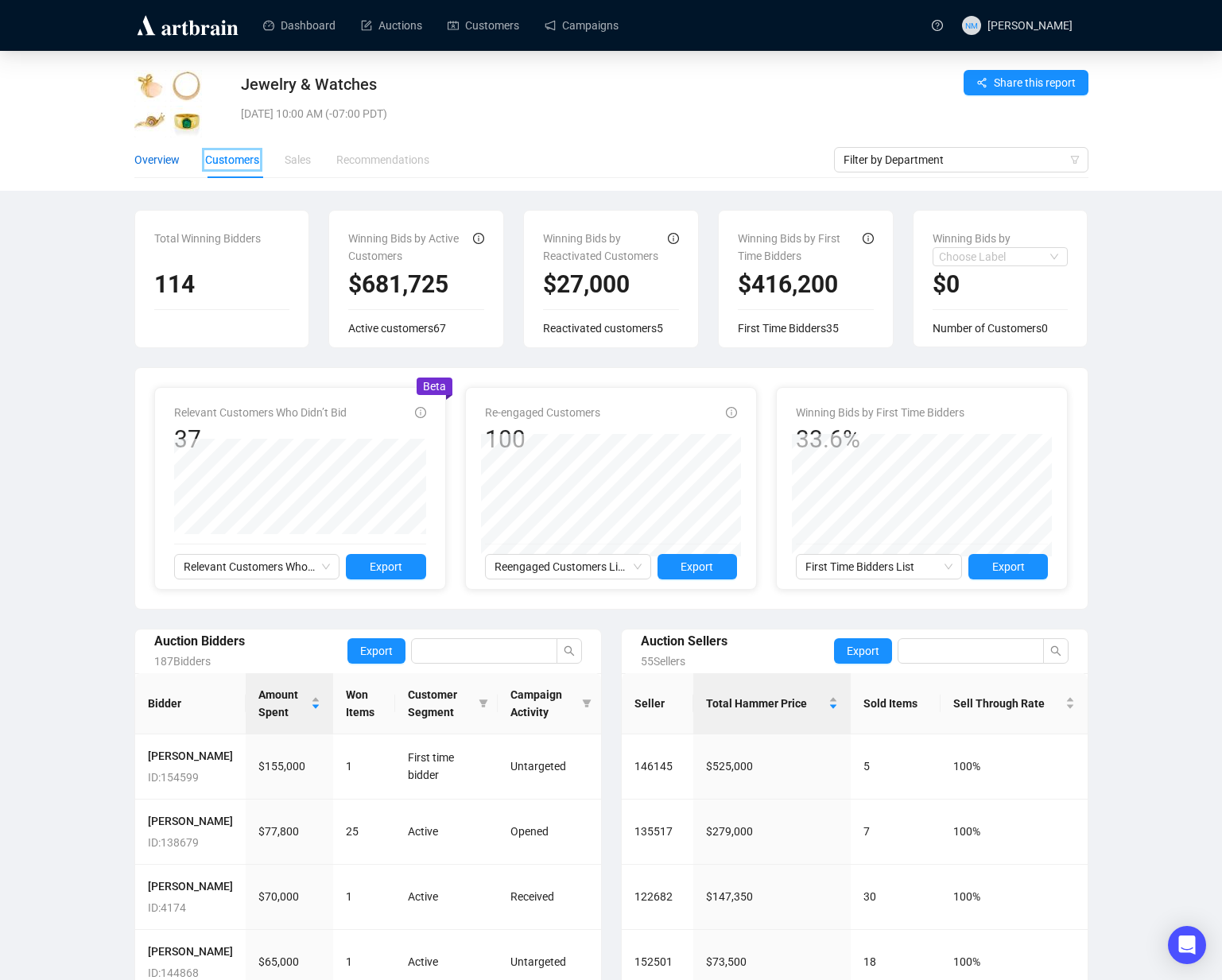
click at [160, 163] on div "Overview" at bounding box center [157, 159] width 45 height 17
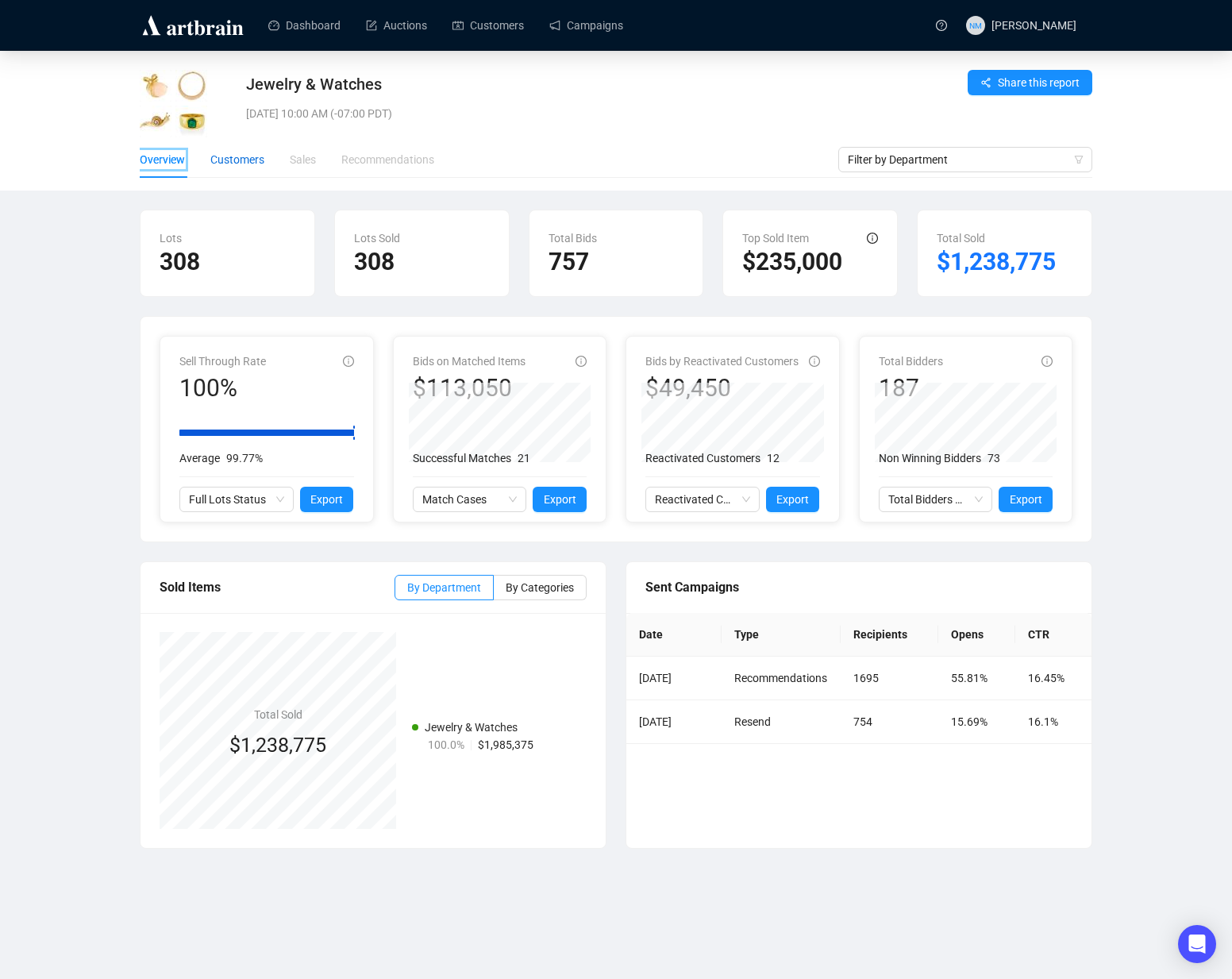
click at [237, 160] on div "Customers" at bounding box center [238, 159] width 54 height 17
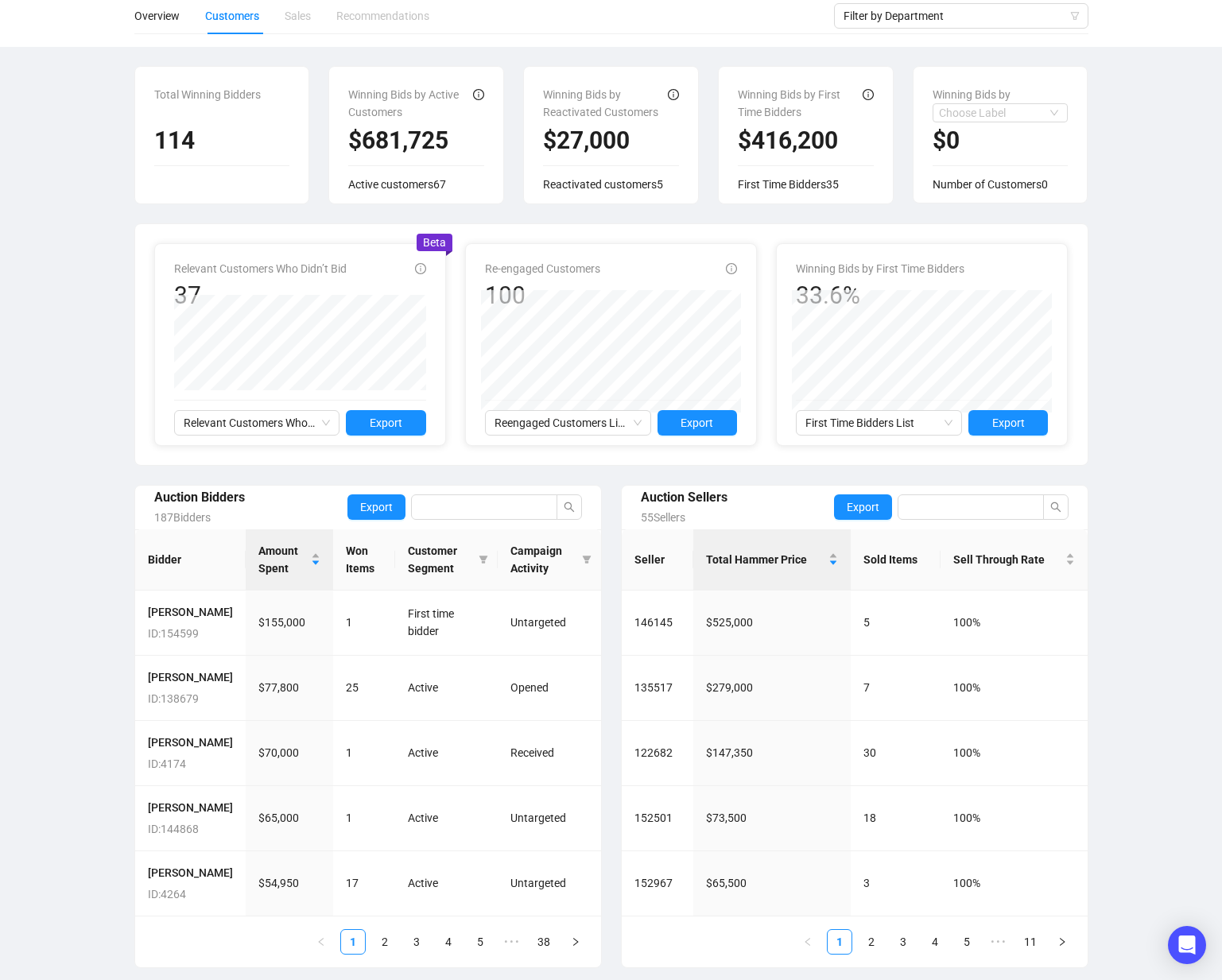
scroll to position [221, 0]
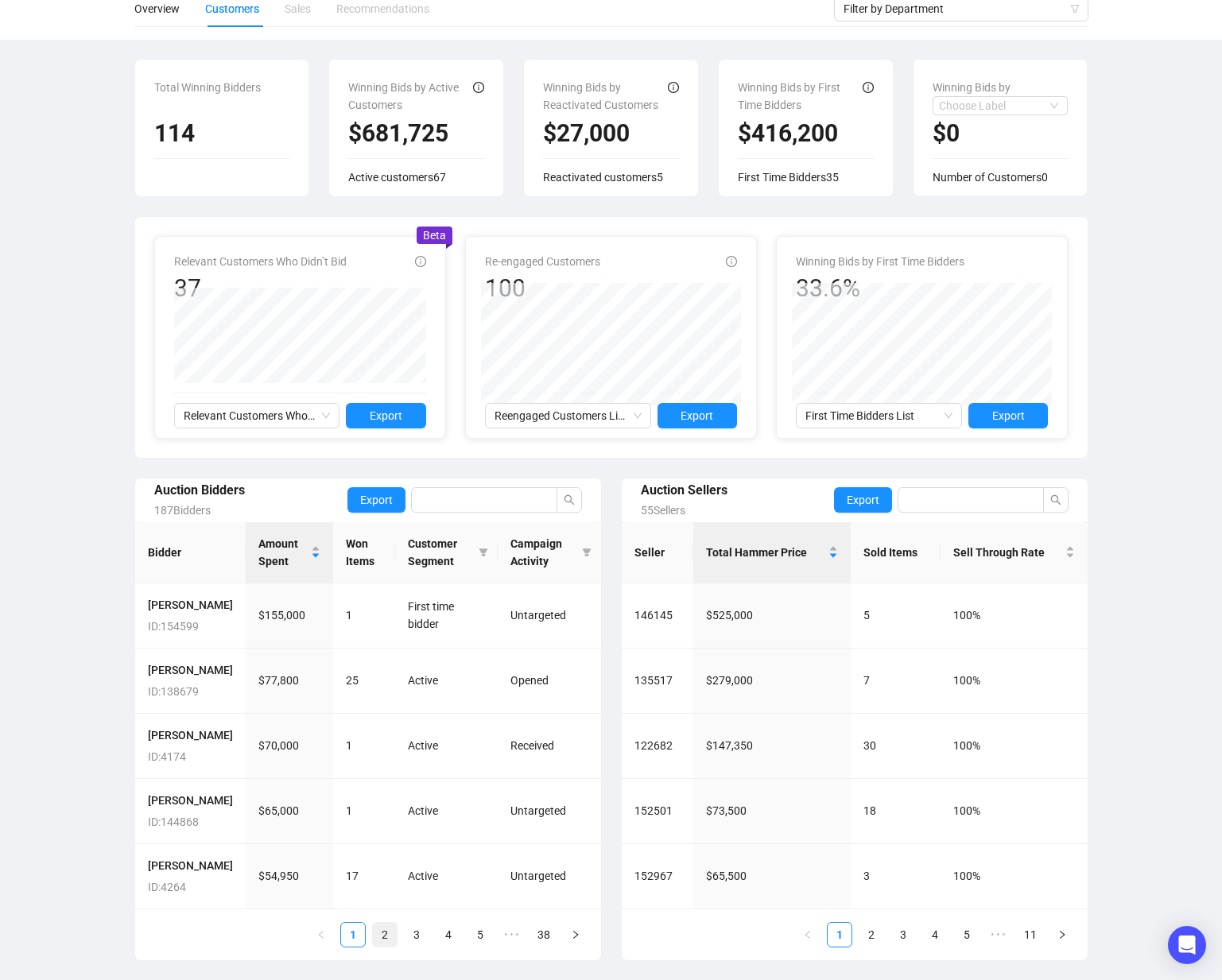
click at [383, 735] on link "2" at bounding box center [385, 935] width 24 height 24
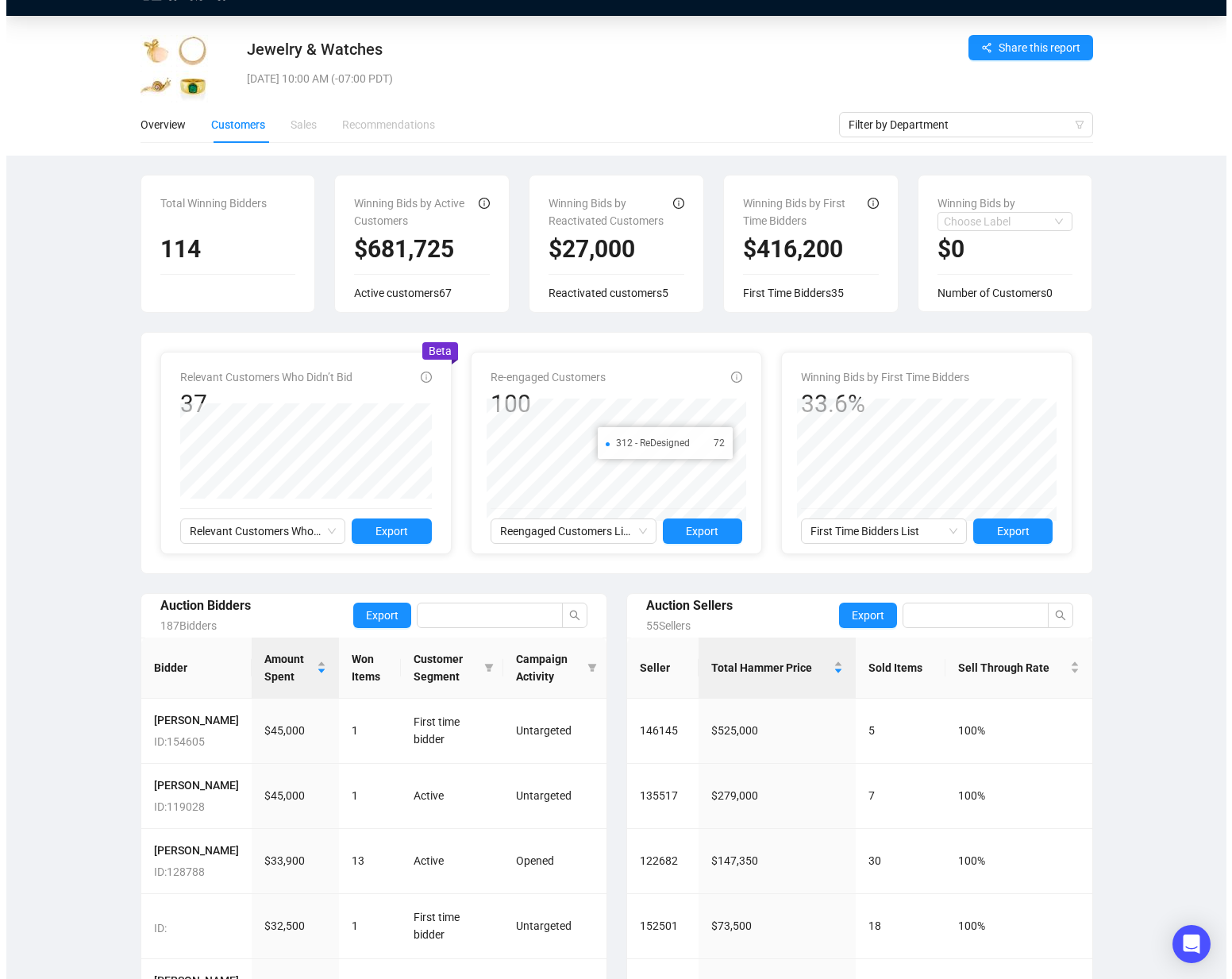
scroll to position [36, 0]
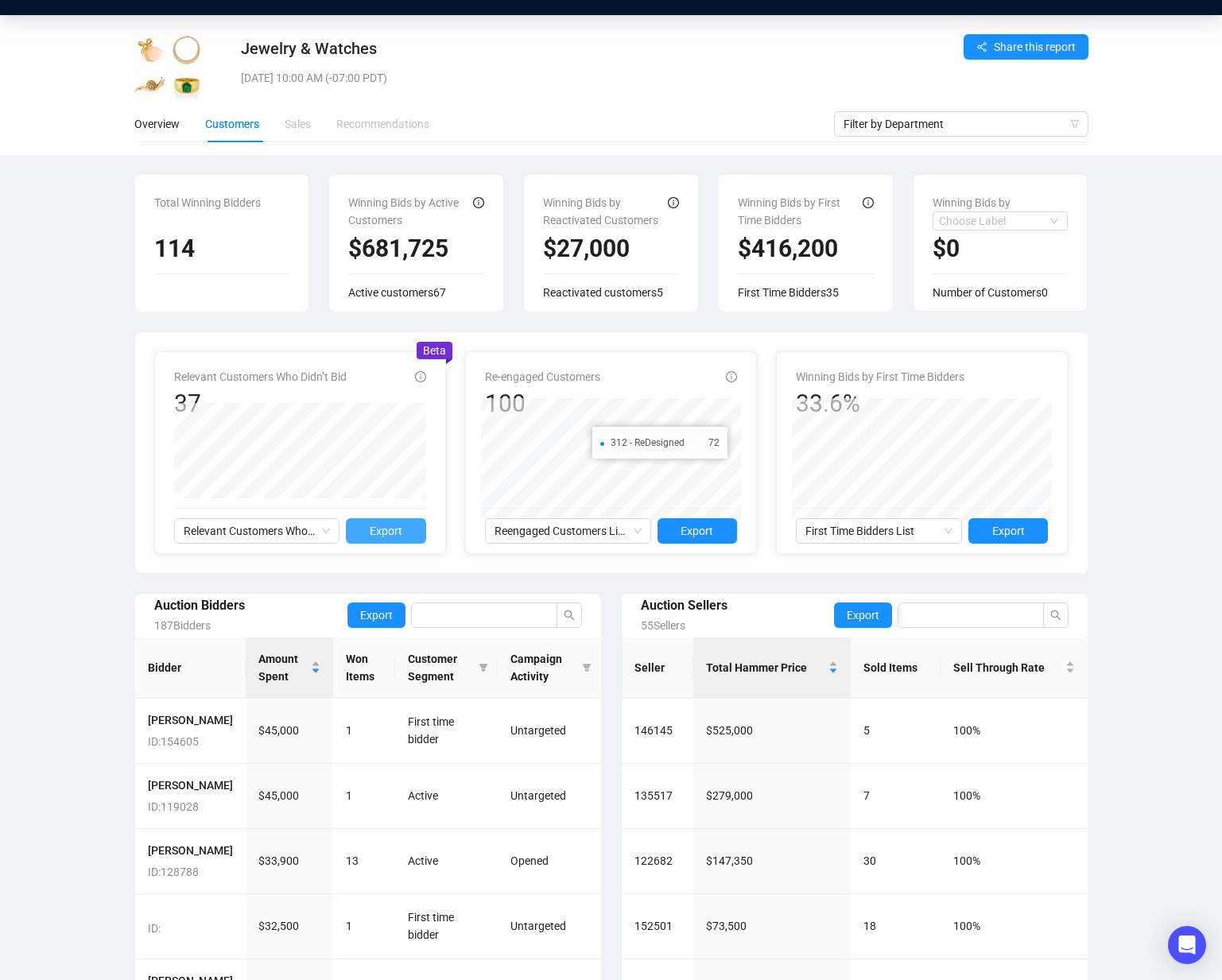
click at [396, 530] on span "Export" at bounding box center [386, 531] width 33 height 17
